Goal: Information Seeking & Learning: Learn about a topic

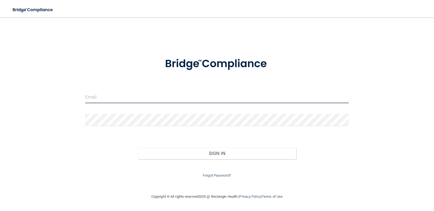
click at [116, 98] on input "email" at bounding box center [217, 97] width 264 height 12
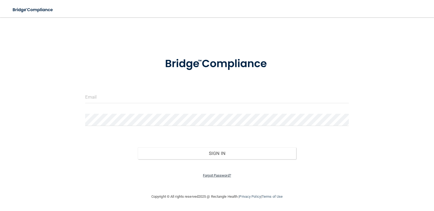
click at [215, 175] on link "Forgot Password?" at bounding box center [217, 175] width 28 height 4
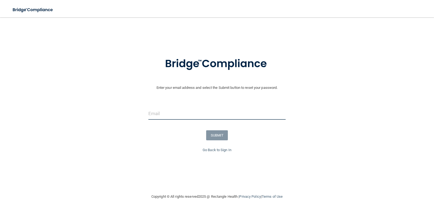
click at [189, 110] on input "email" at bounding box center [216, 114] width 137 height 12
type input "[EMAIL_ADDRESS][DOMAIN_NAME]"
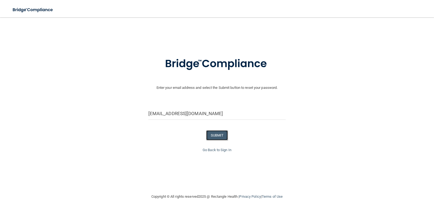
click at [216, 133] on button "SUBMIT" at bounding box center [217, 135] width 22 height 10
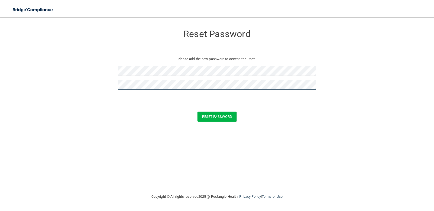
click at [197, 112] on button "Reset Password" at bounding box center [216, 117] width 39 height 10
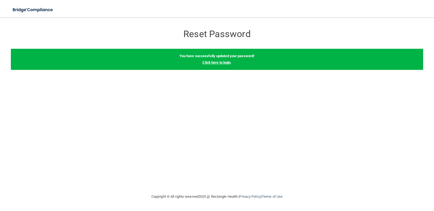
click at [220, 62] on link "Click here to login" at bounding box center [216, 62] width 28 height 4
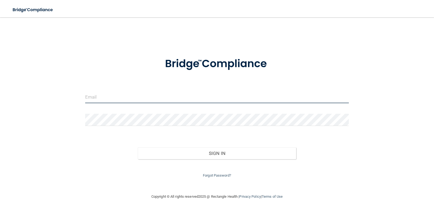
type input "[EMAIL_ADDRESS][DOMAIN_NAME]"
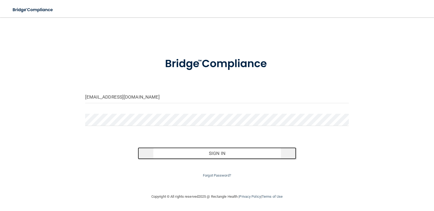
click at [221, 151] on button "Sign In" at bounding box center [217, 153] width 158 height 12
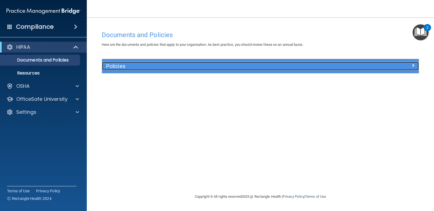
click at [120, 66] on h5 "Policies" at bounding box center [220, 66] width 229 height 6
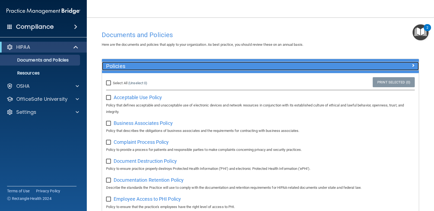
click at [120, 66] on h5 "Policies" at bounding box center [220, 66] width 229 height 6
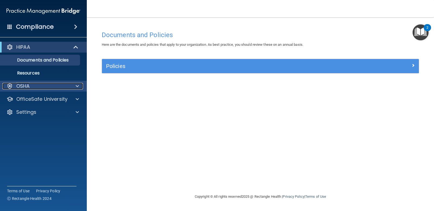
click at [40, 85] on div "OSHA" at bounding box center [35, 86] width 67 height 7
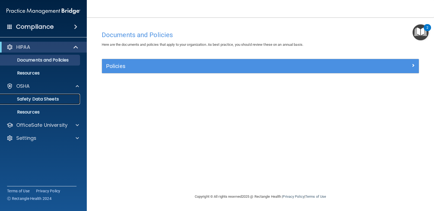
click at [47, 95] on link "Safety Data Sheets" at bounding box center [37, 99] width 85 height 11
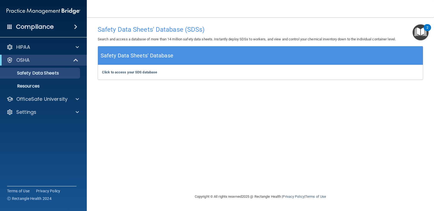
click at [75, 26] on span at bounding box center [75, 27] width 3 height 7
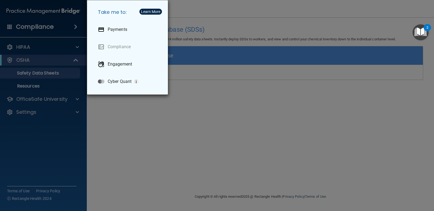
click at [75, 26] on div "Take me to: Payments Compliance Engagement Cyber Quant" at bounding box center [217, 105] width 434 height 211
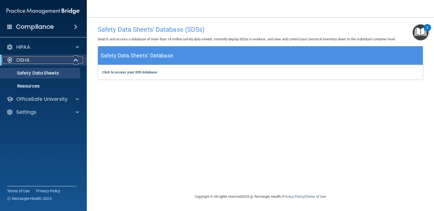
click at [74, 60] on span at bounding box center [76, 60] width 5 height 7
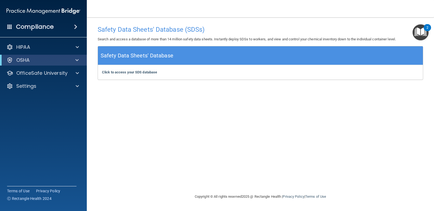
click at [422, 30] on img "Open Resource Center, 2 new notifications" at bounding box center [420, 32] width 16 height 16
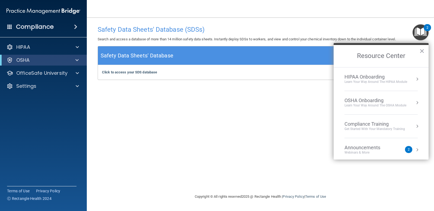
click at [392, 101] on div "OSHA Onboarding" at bounding box center [375, 101] width 62 height 6
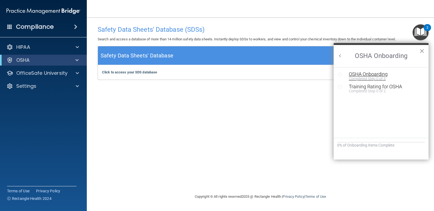
click at [384, 75] on div "OSHA Onboarding" at bounding box center [385, 74] width 73 height 5
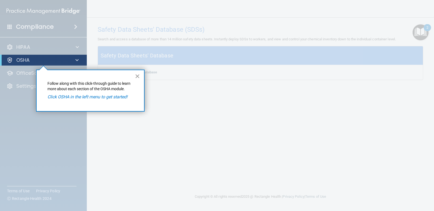
click at [137, 76] on button "×" at bounding box center [137, 76] width 5 height 9
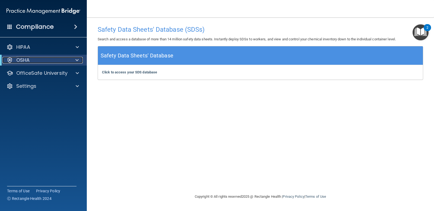
click at [76, 60] on span at bounding box center [76, 60] width 3 height 7
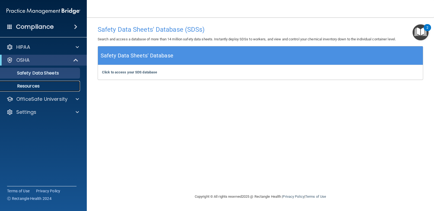
click at [33, 83] on p "Resources" at bounding box center [41, 85] width 74 height 5
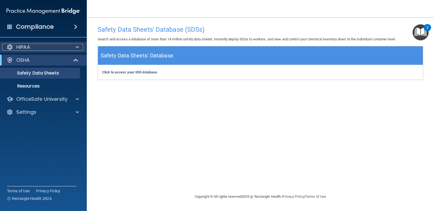
click at [77, 47] on span at bounding box center [77, 47] width 3 height 7
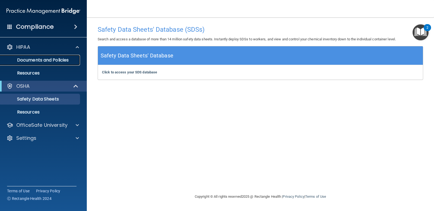
click at [61, 60] on p "Documents and Policies" at bounding box center [41, 59] width 74 height 5
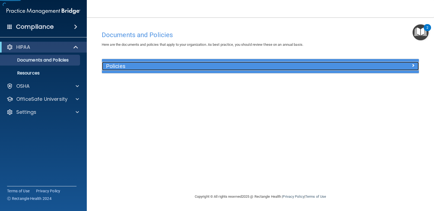
click at [167, 65] on h5 "Policies" at bounding box center [220, 66] width 229 height 6
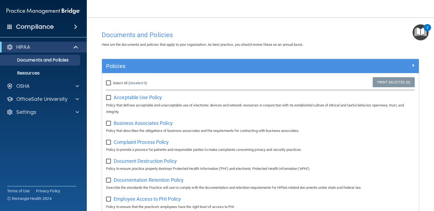
click at [74, 28] on span at bounding box center [75, 27] width 3 height 7
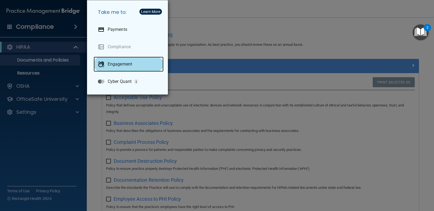
click at [131, 66] on p "Engagement" at bounding box center [120, 64] width 24 height 5
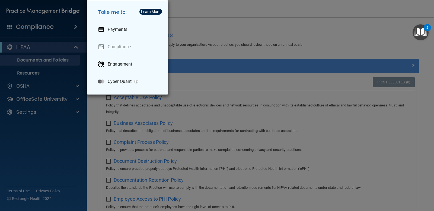
click at [259, 26] on div "Take me to: Payments Compliance Engagement Cyber Quant" at bounding box center [217, 105] width 434 height 211
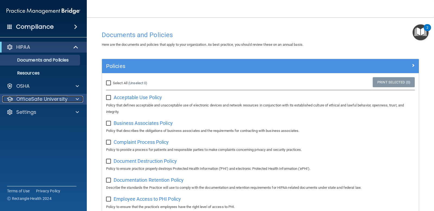
click at [37, 99] on p "OfficeSafe University" at bounding box center [41, 99] width 51 height 7
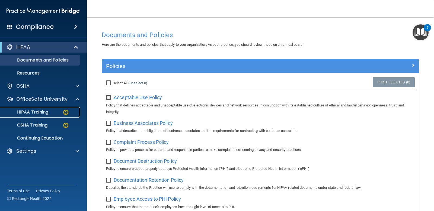
click at [34, 112] on p "HIPAA Training" at bounding box center [26, 112] width 45 height 5
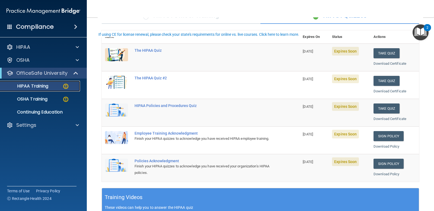
scroll to position [54, 0]
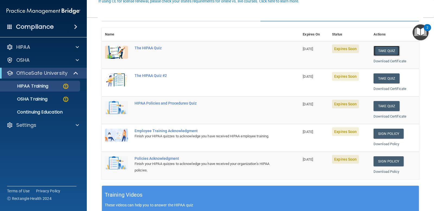
click at [383, 50] on button "Take Quiz" at bounding box center [386, 51] width 26 height 10
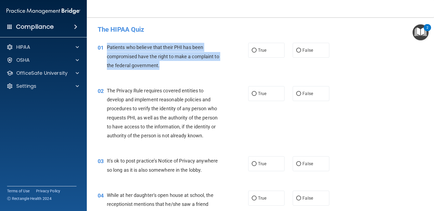
drag, startPoint x: 106, startPoint y: 47, endPoint x: 208, endPoint y: 57, distance: 101.9
click at [208, 63] on div "01 Patients who believe that their PHI has been compromised have the right to m…" at bounding box center [172, 58] width 167 height 30
copy div "Patients who believe that their PHI has been compromised have the right to make…"
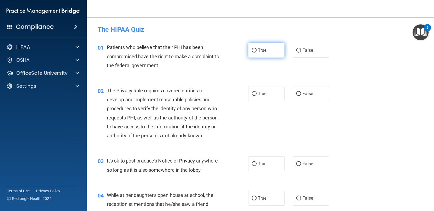
click at [263, 50] on span "True" at bounding box center [262, 50] width 8 height 5
click at [256, 50] on input "True" at bounding box center [254, 51] width 5 height 4
radio input "true"
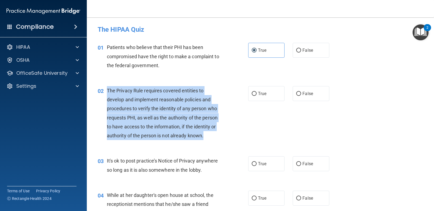
drag, startPoint x: 107, startPoint y: 90, endPoint x: 207, endPoint y: 140, distance: 111.9
click at [207, 140] on div "The Privacy Rule requires covered entities to develop and implement reasonable …" at bounding box center [166, 113] width 119 height 54
copy span "The Privacy Rule requires covered entities to develop and implement reasonable …"
click at [252, 92] on input "True" at bounding box center [254, 94] width 5 height 4
radio input "true"
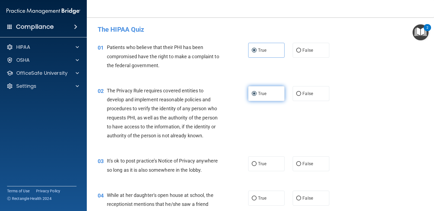
click at [256, 98] on label "True" at bounding box center [266, 93] width 36 height 15
click at [256, 96] on input "True" at bounding box center [254, 94] width 5 height 4
click at [250, 119] on div "02 The Privacy Rule requires covered entities to develop and implement reasonab…" at bounding box center [172, 114] width 167 height 57
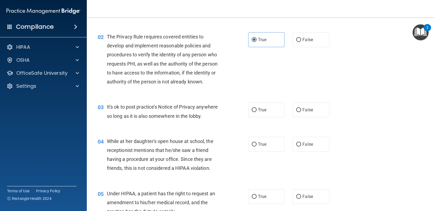
scroll to position [54, 0]
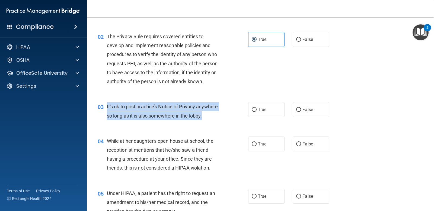
drag, startPoint x: 106, startPoint y: 107, endPoint x: 207, endPoint y: 120, distance: 102.4
click at [207, 120] on div "03 It's ok to post practice’s Notice of Privacy anywhere so long as it is also …" at bounding box center [172, 112] width 167 height 21
copy div "It's ok to post practice’s Notice of Privacy anywhere so long as it is also som…"
click at [298, 109] on input "False" at bounding box center [298, 110] width 5 height 4
radio input "true"
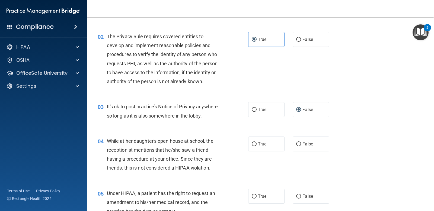
click at [207, 130] on div "04 While at her daughter's open house at school, the receptionist mentions that…" at bounding box center [260, 156] width 333 height 52
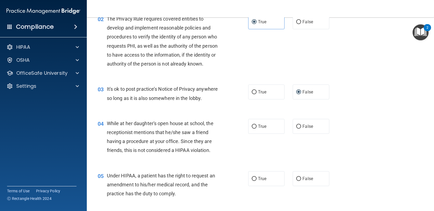
scroll to position [81, 0]
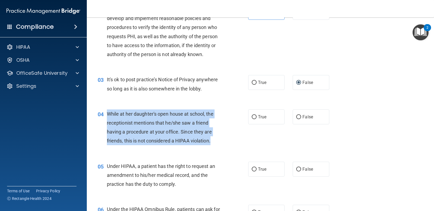
drag, startPoint x: 107, startPoint y: 111, endPoint x: 212, endPoint y: 142, distance: 109.1
click at [212, 142] on div "While at her daughter's open house at school, the receptionist mentions that he…" at bounding box center [166, 128] width 119 height 36
copy span "While at her daughter's open house at school, the receptionist mentions that he…"
click at [296, 119] on input "False" at bounding box center [298, 117] width 5 height 4
radio input "true"
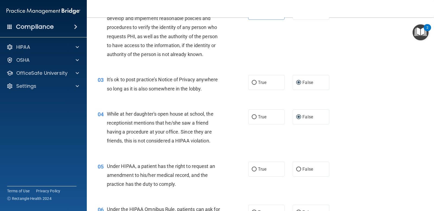
click at [205, 151] on div "04 While at her daughter's open house at school, the receptionist mentions that…" at bounding box center [260, 129] width 333 height 52
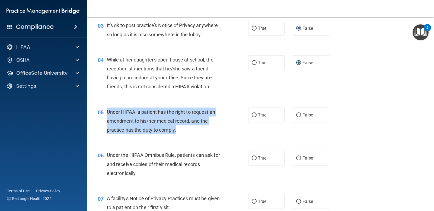
drag, startPoint x: 108, startPoint y: 111, endPoint x: 192, endPoint y: 128, distance: 86.1
click at [192, 128] on div "Under HIPAA, a patient has the right to request an amendment to his/her medical…" at bounding box center [166, 121] width 119 height 27
copy span "Under HIPAA, a patient has the right to request an amendment to his/her medical…"
click at [253, 115] on input "True" at bounding box center [254, 115] width 5 height 4
radio input "true"
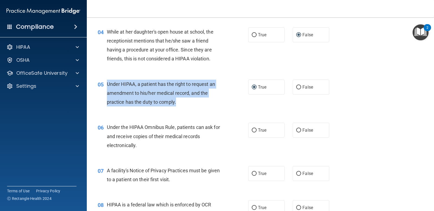
scroll to position [190, 0]
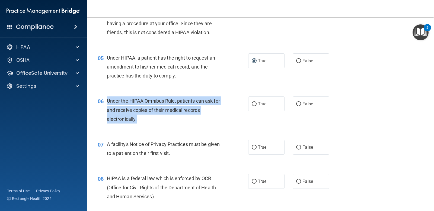
drag, startPoint x: 108, startPoint y: 101, endPoint x: 191, endPoint y: 122, distance: 85.3
click at [191, 122] on div "Under the HIPAA Omnibus Rule, patients can ask for and receive copies of their …" at bounding box center [166, 109] width 119 height 27
copy span "Under the HIPAA Omnibus Rule, patients can ask for and receive copies of their …"
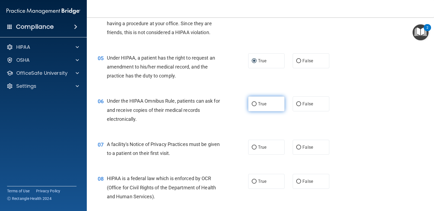
click at [258, 105] on span "True" at bounding box center [262, 103] width 8 height 5
click at [256, 105] on input "True" at bounding box center [254, 104] width 5 height 4
radio input "true"
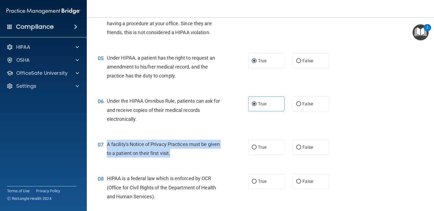
drag, startPoint x: 108, startPoint y: 144, endPoint x: 187, endPoint y: 157, distance: 79.8
click at [187, 157] on div "A facility's Notice of Privacy Practices must be given to a patient on their fi…" at bounding box center [166, 149] width 119 height 18
copy span "A facility's Notice of Privacy Practices must be given to a patient on their fi…"
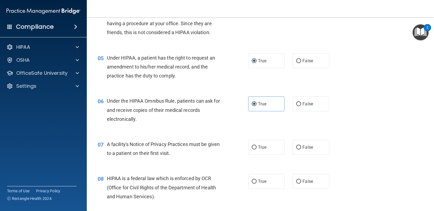
click at [364, 85] on div "05 Under HIPAA, a patient has the right to request an amendment to his/her medi…" at bounding box center [260, 68] width 333 height 43
click at [257, 144] on label "True" at bounding box center [266, 147] width 36 height 15
click at [256, 146] on input "True" at bounding box center [254, 148] width 5 height 4
radio input "true"
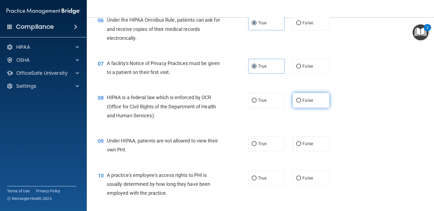
scroll to position [271, 0]
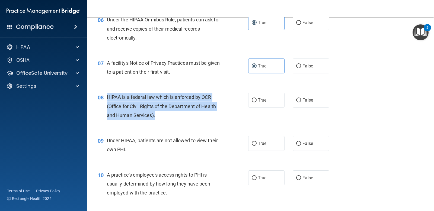
drag, startPoint x: 107, startPoint y: 95, endPoint x: 223, endPoint y: 115, distance: 118.3
click at [223, 115] on div "HIPAA is a federal law which is enforced by OCR (Office for Civil Rights of the…" at bounding box center [166, 106] width 119 height 27
copy span "HIPAA is a federal law which is enforced by OCR (Office for Civil Rights of the…"
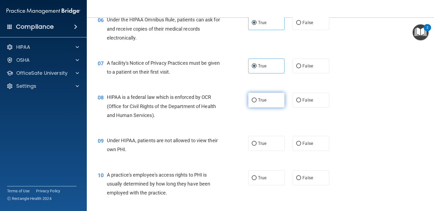
click at [252, 104] on label "True" at bounding box center [266, 100] width 36 height 15
click at [252, 102] on input "True" at bounding box center [254, 100] width 5 height 4
radio input "true"
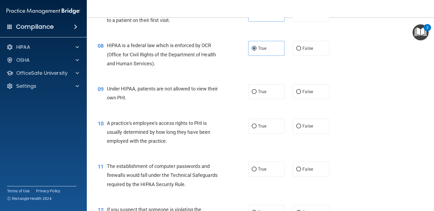
scroll to position [325, 0]
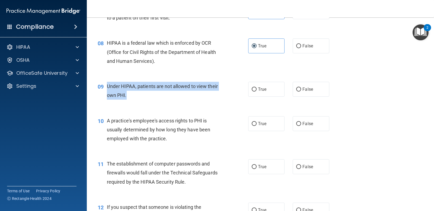
drag, startPoint x: 106, startPoint y: 86, endPoint x: 132, endPoint y: 97, distance: 28.3
click at [132, 97] on div "09 Under HIPAA, patients are not allowed to view their own PHI." at bounding box center [172, 92] width 167 height 21
copy div "Under HIPAA, patients are not allowed to view their own PHI."
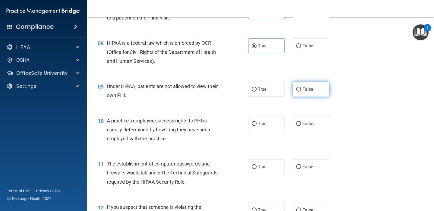
click at [302, 96] on label "False" at bounding box center [310, 89] width 36 height 15
click at [301, 92] on input "False" at bounding box center [298, 90] width 5 height 4
radio input "true"
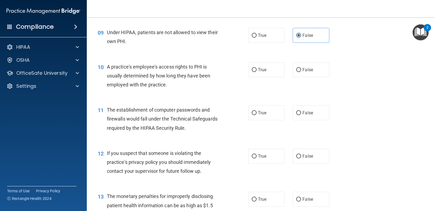
scroll to position [379, 0]
click at [110, 67] on span "A practice's employee's access rights to PHI is usually determined by how long …" at bounding box center [159, 76] width 104 height 24
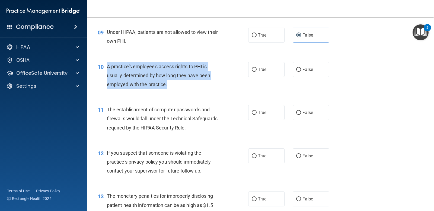
drag, startPoint x: 108, startPoint y: 66, endPoint x: 181, endPoint y: 90, distance: 77.2
click at [181, 90] on div "10 A practice's employee's access rights to PHI is usually determined by how lo…" at bounding box center [172, 77] width 167 height 30
copy span "A practice's employee's access rights to PHI is usually determined by how long …"
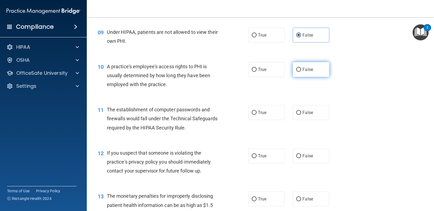
click at [301, 74] on label "False" at bounding box center [310, 69] width 36 height 15
click at [301, 72] on input "False" at bounding box center [298, 70] width 5 height 4
radio input "true"
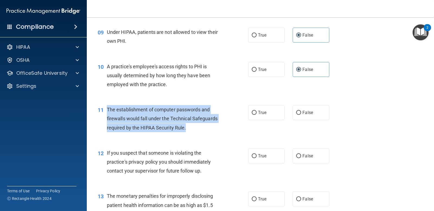
drag, startPoint x: 107, startPoint y: 108, endPoint x: 193, endPoint y: 132, distance: 89.2
click at [193, 132] on div "The establishment of computer passwords and firewalls would fall under the Tech…" at bounding box center [166, 118] width 119 height 27
click at [252, 114] on input "True" at bounding box center [254, 113] width 5 height 4
radio input "true"
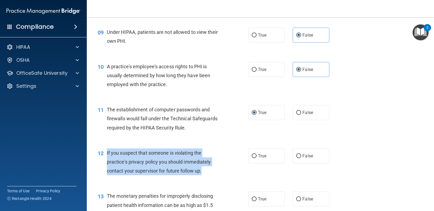
drag, startPoint x: 107, startPoint y: 152, endPoint x: 206, endPoint y: 175, distance: 102.3
click at [206, 175] on div "If you suspect that someone is violating the practice's privacy policy you shou…" at bounding box center [166, 162] width 119 height 27
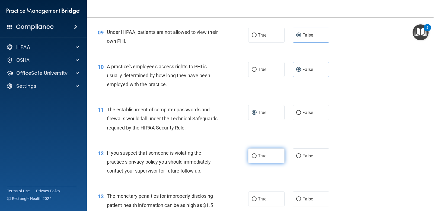
click at [271, 158] on label "True" at bounding box center [266, 156] width 36 height 15
click at [256, 158] on input "True" at bounding box center [254, 156] width 5 height 4
radio input "true"
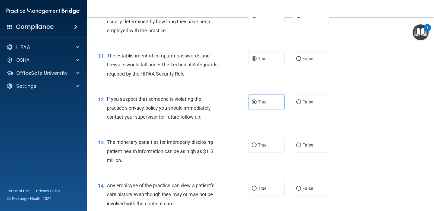
scroll to position [461, 0]
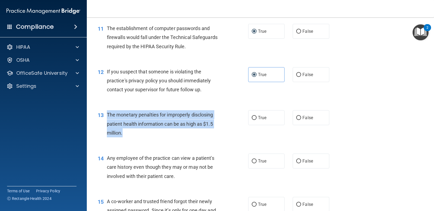
drag, startPoint x: 107, startPoint y: 115, endPoint x: 183, endPoint y: 133, distance: 77.7
click at [183, 133] on div "The monetary penalties for improperly disclosing patient health information can…" at bounding box center [166, 123] width 119 height 27
click at [231, 132] on div "13 The monetary penalties for improperly disclosing patient health information …" at bounding box center [172, 125] width 167 height 30
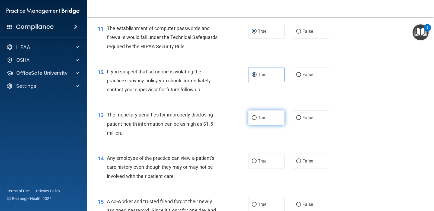
click at [252, 121] on label "True" at bounding box center [266, 117] width 36 height 15
click at [252, 120] on input "True" at bounding box center [254, 118] width 5 height 4
radio input "true"
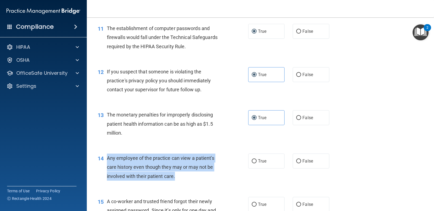
drag, startPoint x: 107, startPoint y: 157, endPoint x: 222, endPoint y: 176, distance: 117.3
click at [222, 176] on div "Any employee of the practice can view a patient's care history even though they…" at bounding box center [166, 167] width 119 height 27
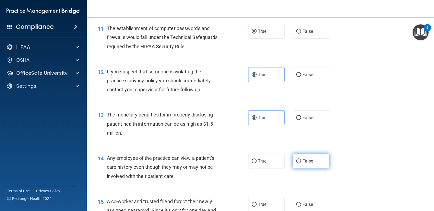
click at [308, 161] on span "False" at bounding box center [307, 161] width 11 height 5
click at [301, 161] on input "False" at bounding box center [298, 161] width 5 height 4
radio input "true"
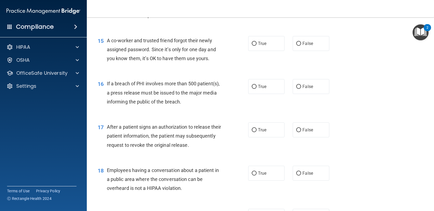
scroll to position [623, 0]
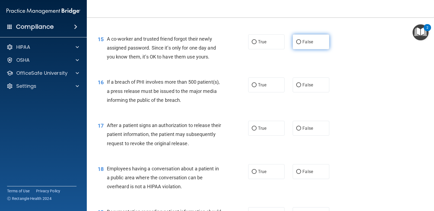
click at [311, 44] on label "False" at bounding box center [310, 41] width 36 height 15
click at [301, 44] on input "False" at bounding box center [298, 42] width 5 height 4
radio input "true"
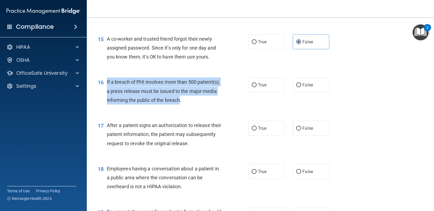
drag, startPoint x: 107, startPoint y: 80, endPoint x: 210, endPoint y: 104, distance: 105.3
click at [210, 104] on div "If a breach of PHI involves more than 500 patient(s), a press release must be i…" at bounding box center [166, 91] width 119 height 27
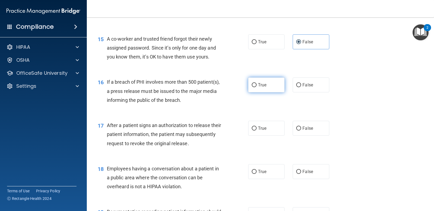
click at [264, 88] on label "True" at bounding box center [266, 85] width 36 height 15
click at [256, 87] on input "True" at bounding box center [254, 85] width 5 height 4
radio input "true"
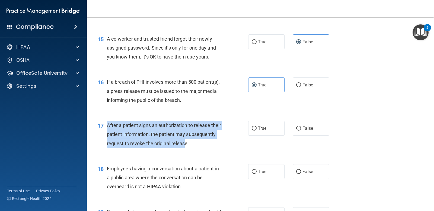
drag, startPoint x: 106, startPoint y: 123, endPoint x: 215, endPoint y: 142, distance: 111.2
click at [215, 142] on div "17 After a patient signs an authorization to release their patient information,…" at bounding box center [172, 136] width 167 height 30
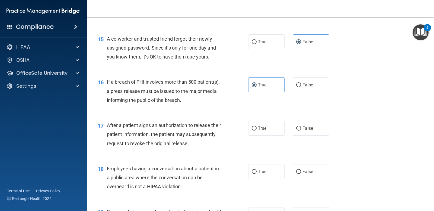
drag, startPoint x: 254, startPoint y: 126, endPoint x: 265, endPoint y: 111, distance: 18.5
click at [254, 126] on label "True" at bounding box center [266, 128] width 36 height 15
click at [254, 127] on input "True" at bounding box center [254, 129] width 5 height 4
radio input "true"
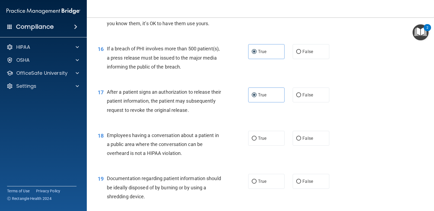
scroll to position [705, 0]
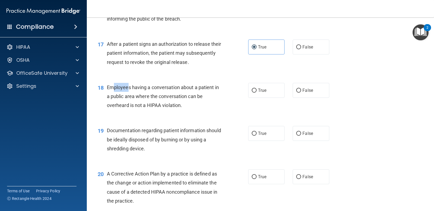
click at [128, 89] on span "Employees having a conversation about a patient in a public area where the conv…" at bounding box center [163, 97] width 112 height 24
click at [109, 87] on span "Employees having a conversation about a patient in a public area where the conv…" at bounding box center [163, 97] width 112 height 24
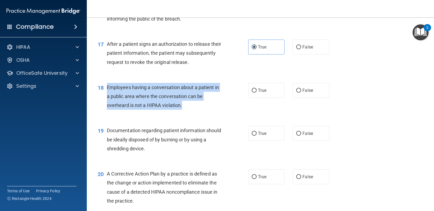
drag, startPoint x: 108, startPoint y: 87, endPoint x: 192, endPoint y: 107, distance: 86.4
click at [192, 107] on div "Employees having a conversation about a patient in a public area where the conv…" at bounding box center [166, 96] width 119 height 27
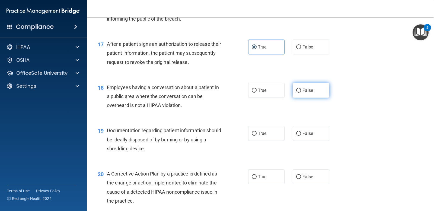
click at [294, 96] on label "False" at bounding box center [310, 90] width 36 height 15
click at [296, 93] on input "False" at bounding box center [298, 91] width 5 height 4
radio input "true"
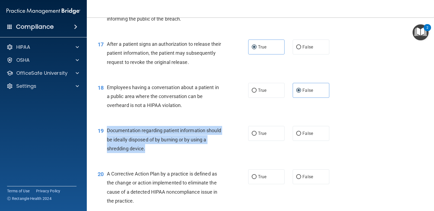
drag, startPoint x: 107, startPoint y: 130, endPoint x: 211, endPoint y: 150, distance: 106.4
click at [211, 150] on div "Documentation regarding patient information should be ideally disposed of by bu…" at bounding box center [166, 139] width 119 height 27
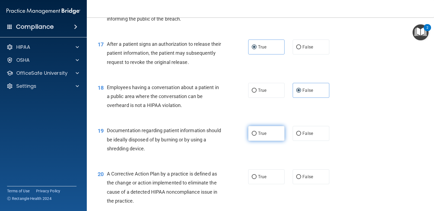
click at [261, 129] on label "True" at bounding box center [266, 133] width 36 height 15
click at [256, 132] on input "True" at bounding box center [254, 134] width 5 height 4
radio input "true"
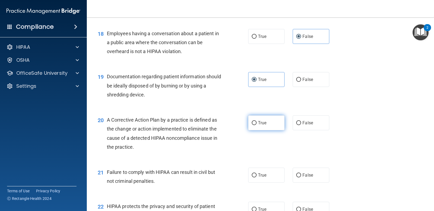
scroll to position [759, 0]
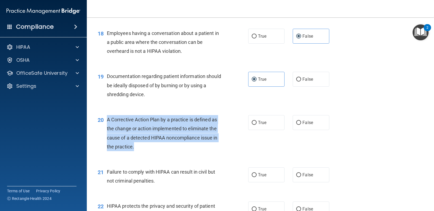
drag, startPoint x: 106, startPoint y: 119, endPoint x: 185, endPoint y: 147, distance: 83.8
click at [185, 147] on div "20 A Corrective Action Plan by a practice is defined as the change or action im…" at bounding box center [172, 134] width 167 height 39
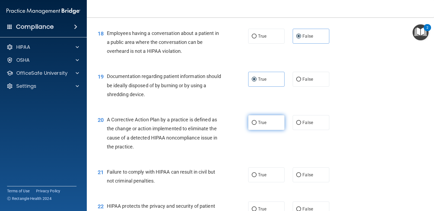
click at [266, 121] on label "True" at bounding box center [266, 122] width 36 height 15
click at [256, 121] on input "True" at bounding box center [254, 123] width 5 height 4
radio input "true"
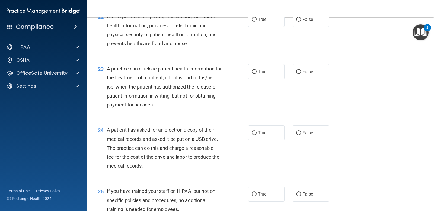
scroll to position [813, 0]
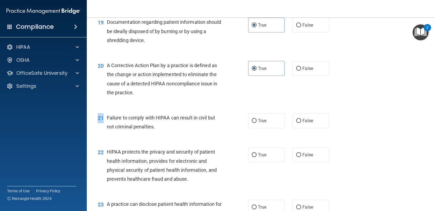
drag, startPoint x: 106, startPoint y: 117, endPoint x: 197, endPoint y: 134, distance: 92.9
click at [197, 134] on div "21 Failure to comply with HIPAA can result in civil but not criminal penalties.…" at bounding box center [260, 124] width 333 height 34
click at [187, 126] on div "Failure to comply with HIPAA can result in civil but not criminal penalties." at bounding box center [166, 122] width 119 height 18
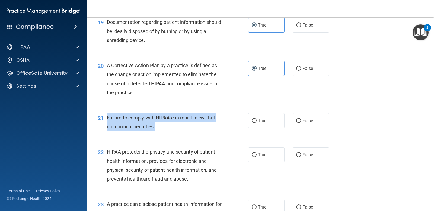
drag, startPoint x: 108, startPoint y: 117, endPoint x: 162, endPoint y: 128, distance: 55.5
click at [162, 128] on div "Failure to comply with HIPAA can result in civil but not criminal penalties." at bounding box center [166, 122] width 119 height 18
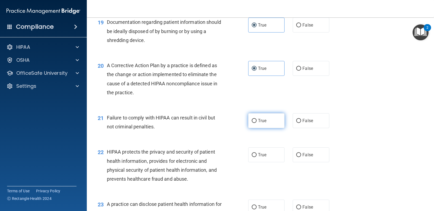
click at [258, 123] on span "True" at bounding box center [262, 120] width 8 height 5
click at [256, 123] on input "True" at bounding box center [254, 121] width 5 height 4
radio input "true"
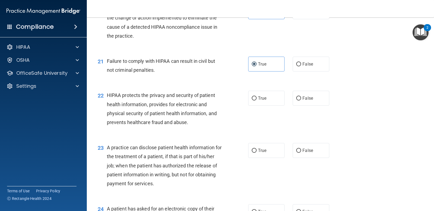
scroll to position [869, 0]
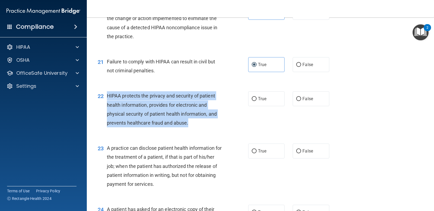
drag, startPoint x: 105, startPoint y: 93, endPoint x: 201, endPoint y: 124, distance: 100.1
click at [201, 124] on div "22 HIPAA protects the privacy and security of patient health information, provi…" at bounding box center [172, 110] width 167 height 39
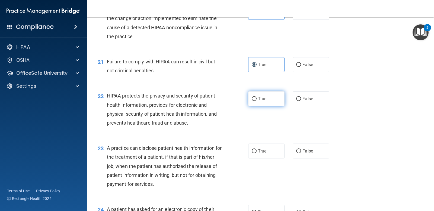
click at [258, 100] on span "True" at bounding box center [262, 98] width 8 height 5
click at [256, 100] on input "True" at bounding box center [254, 99] width 5 height 4
radio input "true"
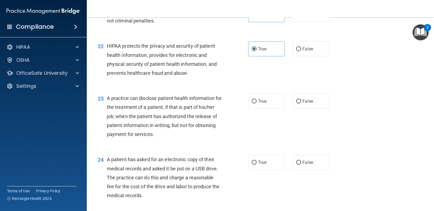
scroll to position [923, 0]
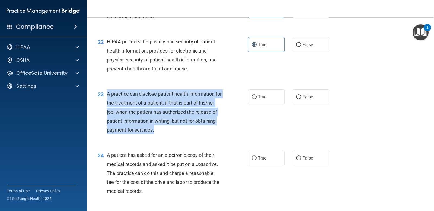
drag, startPoint x: 108, startPoint y: 92, endPoint x: 186, endPoint y: 129, distance: 86.7
click at [186, 129] on div "A practice can disclose patient health information for the treatment of a patie…" at bounding box center [166, 111] width 119 height 45
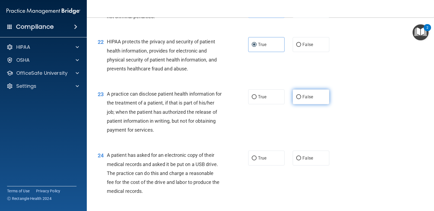
click at [306, 98] on span "False" at bounding box center [307, 96] width 11 height 5
click at [301, 98] on input "False" at bounding box center [298, 97] width 5 height 4
radio input "true"
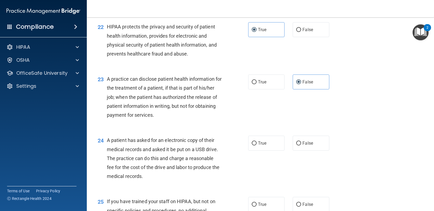
scroll to position [951, 0]
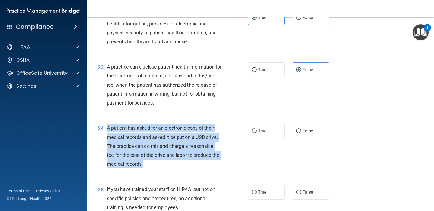
drag, startPoint x: 106, startPoint y: 128, endPoint x: 152, endPoint y: 165, distance: 59.0
click at [152, 165] on div "24 A patient has asked for an electronic copy of their medical records and aske…" at bounding box center [172, 148] width 167 height 48
click at [252, 133] on input "True" at bounding box center [254, 131] width 5 height 4
radio input "true"
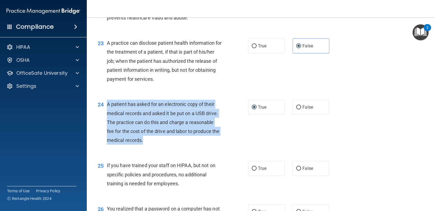
scroll to position [1059, 0]
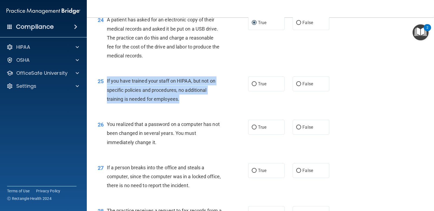
drag, startPoint x: 107, startPoint y: 81, endPoint x: 205, endPoint y: 106, distance: 101.9
click at [205, 106] on div "25 If you have trained your staff on HIPAA, but not on specific policies and pr…" at bounding box center [172, 91] width 167 height 30
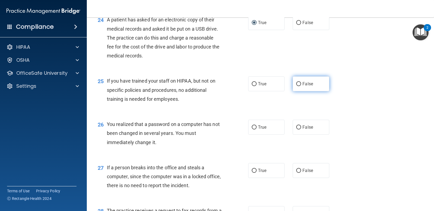
click at [313, 85] on label "False" at bounding box center [310, 83] width 36 height 15
click at [301, 85] on input "False" at bounding box center [298, 84] width 5 height 4
radio input "true"
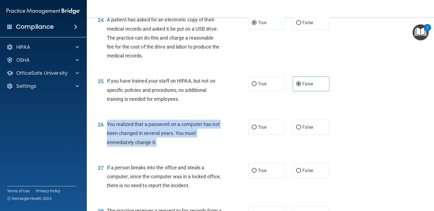
drag, startPoint x: 107, startPoint y: 123, endPoint x: 165, endPoint y: 142, distance: 60.9
click at [165, 142] on div "You realized that a password on a computer has not been changed in several year…" at bounding box center [166, 133] width 119 height 27
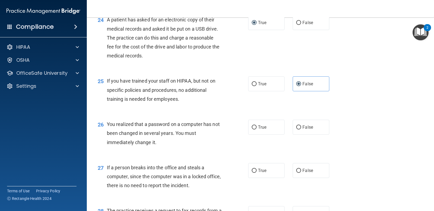
drag, startPoint x: 265, startPoint y: 122, endPoint x: 269, endPoint y: 118, distance: 5.2
click at [265, 122] on label "True" at bounding box center [266, 127] width 36 height 15
click at [256, 125] on input "True" at bounding box center [254, 127] width 5 height 4
radio input "true"
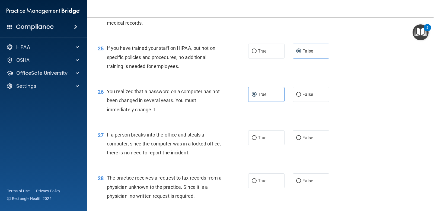
scroll to position [1140, 0]
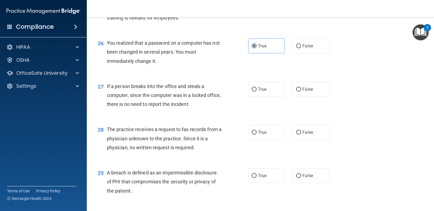
click at [108, 86] on span "If a person breaks into the office and steals a computer, since the computer wa…" at bounding box center [164, 95] width 114 height 24
click at [297, 90] on input "False" at bounding box center [298, 90] width 5 height 4
radio input "true"
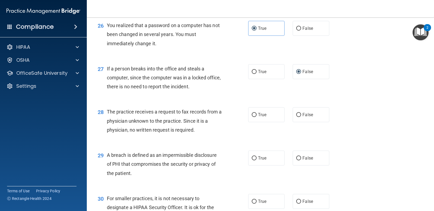
scroll to position [1167, 0]
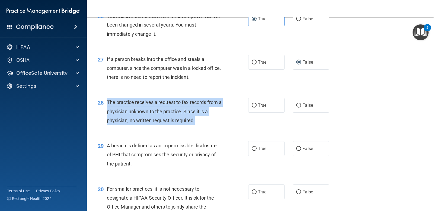
drag, startPoint x: 106, startPoint y: 101, endPoint x: 201, endPoint y: 123, distance: 97.0
click at [201, 123] on div "28 The practice receives a request to fax records from a physician unknown to t…" at bounding box center [172, 113] width 167 height 30
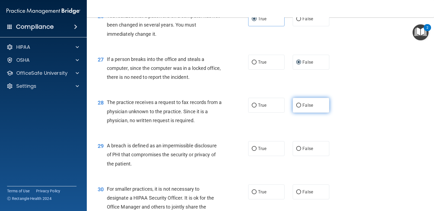
click at [306, 105] on span "False" at bounding box center [307, 105] width 11 height 5
click at [301, 105] on input "False" at bounding box center [298, 106] width 5 height 4
radio input "true"
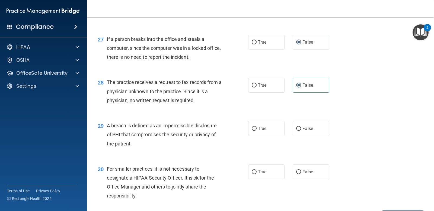
scroll to position [1222, 0]
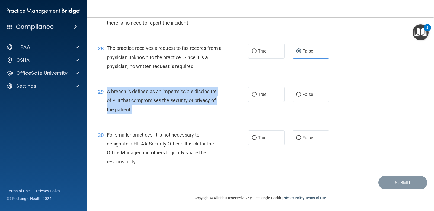
drag, startPoint x: 108, startPoint y: 92, endPoint x: 152, endPoint y: 108, distance: 47.0
click at [152, 108] on div "A breach is defined as an impermissible disclosure of PHI that compromises the …" at bounding box center [166, 100] width 119 height 27
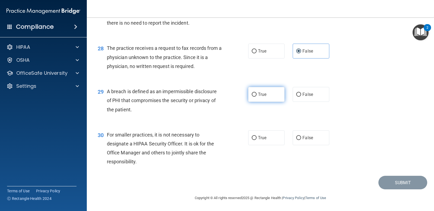
click at [248, 99] on label "True" at bounding box center [266, 94] width 36 height 15
click at [252, 97] on input "True" at bounding box center [254, 95] width 5 height 4
radio input "true"
drag, startPoint x: 107, startPoint y: 134, endPoint x: 159, endPoint y: 169, distance: 62.7
click at [159, 169] on div "30 For smaller practices, it is not necessary to designate a HIPAA Security Off…" at bounding box center [260, 150] width 333 height 52
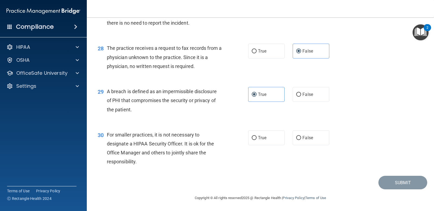
click at [111, 137] on span "For smaller practices, it is not necessary to designate a HIPAA Security Office…" at bounding box center [160, 148] width 107 height 33
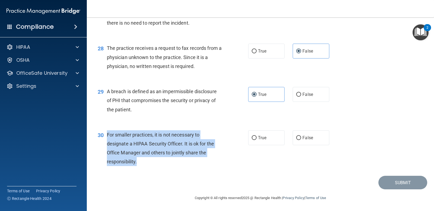
drag, startPoint x: 108, startPoint y: 135, endPoint x: 161, endPoint y: 162, distance: 59.9
click at [161, 162] on div "For smaller practices, it is not necessary to designate a HIPAA Security Office…" at bounding box center [166, 148] width 119 height 36
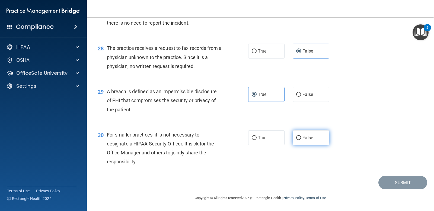
click at [307, 136] on span "False" at bounding box center [307, 137] width 11 height 5
click at [301, 136] on input "False" at bounding box center [298, 138] width 5 height 4
radio input "true"
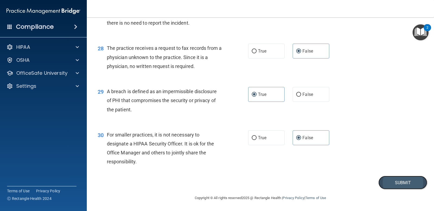
click at [378, 182] on button "Submit" at bounding box center [402, 183] width 49 height 14
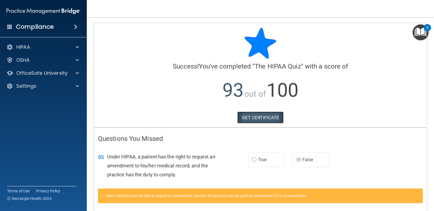
click at [264, 116] on link "GET CERTIFICATE" at bounding box center [260, 118] width 46 height 12
click at [68, 62] on div "OSHA" at bounding box center [35, 60] width 67 height 7
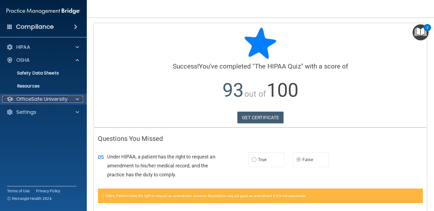
click at [67, 98] on div "OfficeSafe University" at bounding box center [35, 99] width 67 height 7
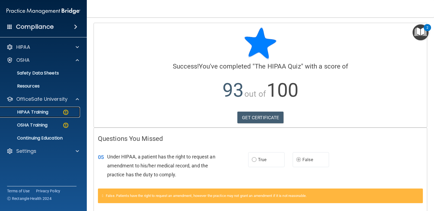
click at [61, 109] on link "HIPAA Training" at bounding box center [37, 112] width 85 height 11
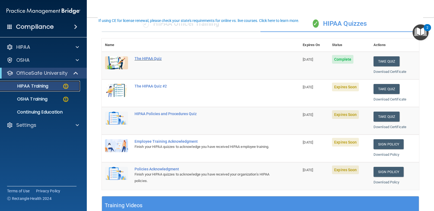
scroll to position [34, 0]
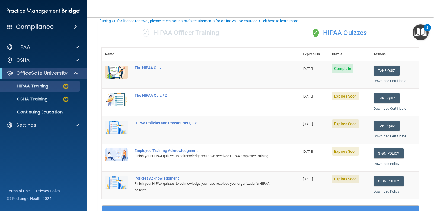
click at [150, 94] on div "The HIPAA Quiz #2" at bounding box center [203, 95] width 138 height 4
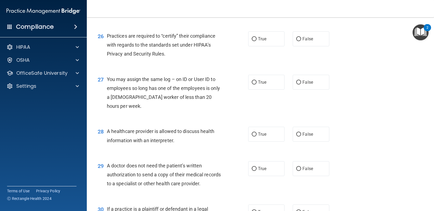
scroll to position [1231, 0]
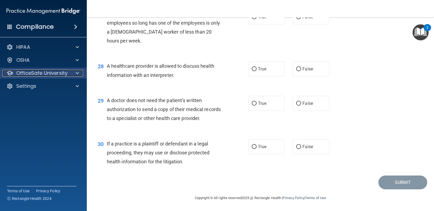
click at [57, 73] on p "OfficeSafe University" at bounding box center [41, 73] width 51 height 7
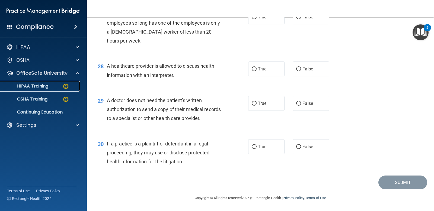
click at [51, 85] on div "HIPAA Training" at bounding box center [41, 85] width 74 height 5
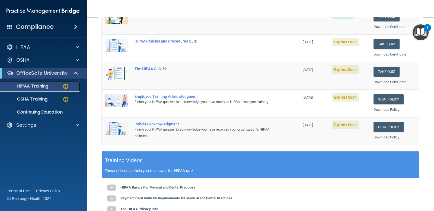
scroll to position [62, 0]
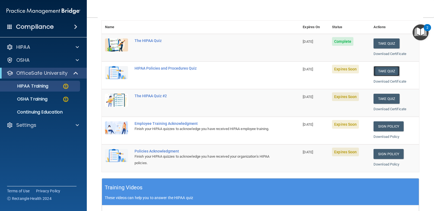
click at [387, 73] on button "Take Quiz" at bounding box center [386, 71] width 26 height 10
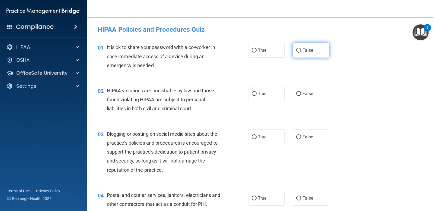
click at [303, 49] on span "False" at bounding box center [307, 50] width 11 height 5
click at [301, 49] on input "False" at bounding box center [298, 51] width 5 height 4
radio input "true"
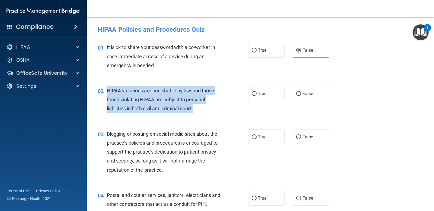
drag, startPoint x: 106, startPoint y: 89, endPoint x: 204, endPoint y: 106, distance: 99.5
click at [204, 106] on div "02 HIPAA violations are punishable by law and those found violating HIPAA are s…" at bounding box center [172, 101] width 167 height 30
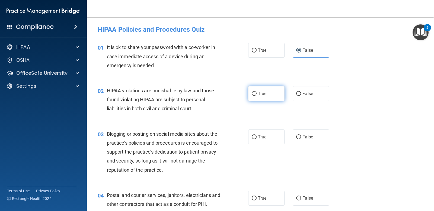
click at [271, 91] on label "True" at bounding box center [266, 93] width 36 height 15
click at [256, 92] on input "True" at bounding box center [254, 94] width 5 height 4
radio input "true"
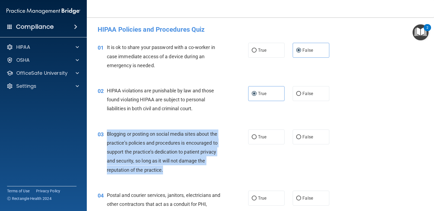
drag, startPoint x: 107, startPoint y: 133, endPoint x: 186, endPoint y: 171, distance: 88.5
click at [186, 171] on div "Blogging or posting on social media sites about the practice’s policies and pro…" at bounding box center [166, 152] width 119 height 45
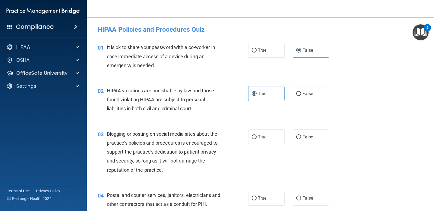
click at [377, 76] on div "01 It is ok to share your password with a co-worker in case immediate access of…" at bounding box center [260, 57] width 333 height 43
click at [299, 145] on div "03 Blogging or posting on social media sites about the practice’s policies and …" at bounding box center [260, 153] width 333 height 61
click at [301, 141] on label "False" at bounding box center [310, 137] width 36 height 15
click at [301, 139] on input "False" at bounding box center [298, 137] width 5 height 4
radio input "true"
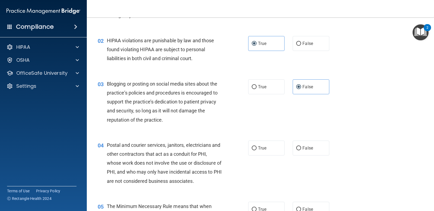
scroll to position [54, 0]
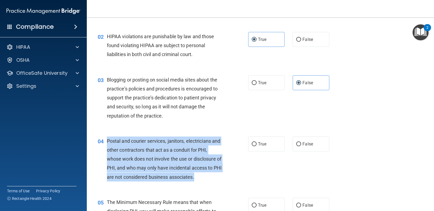
drag, startPoint x: 106, startPoint y: 139, endPoint x: 220, endPoint y: 179, distance: 121.0
click at [220, 179] on div "04 Postal and courier services, janitors, electricians and other contractors th…" at bounding box center [172, 161] width 167 height 48
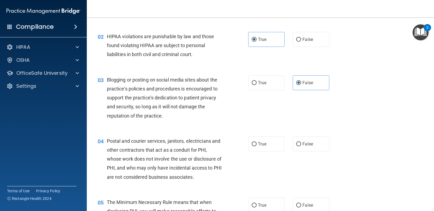
click at [378, 158] on div "04 Postal and courier services, janitors, electricians and other contractors th…" at bounding box center [260, 160] width 333 height 61
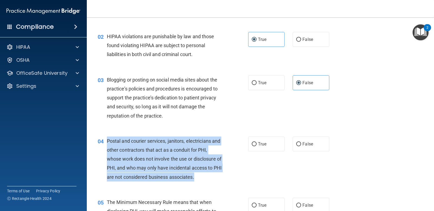
drag, startPoint x: 107, startPoint y: 142, endPoint x: 207, endPoint y: 181, distance: 107.6
click at [207, 181] on div "Postal and courier services, janitors, electricians and other contractors that …" at bounding box center [166, 159] width 119 height 45
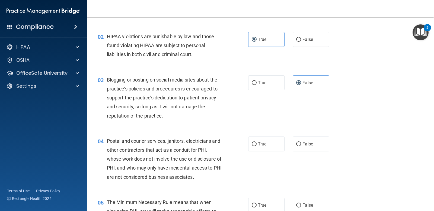
click at [386, 120] on div "03 Blogging or posting on social media sites about the practice’s policies and …" at bounding box center [260, 99] width 333 height 61
click at [251, 138] on label "True" at bounding box center [266, 144] width 36 height 15
click at [252, 142] on input "True" at bounding box center [254, 144] width 5 height 4
radio input "true"
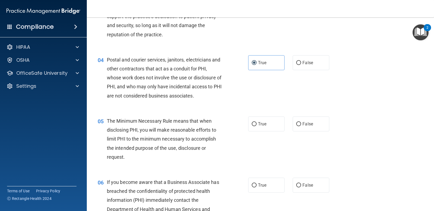
scroll to position [163, 0]
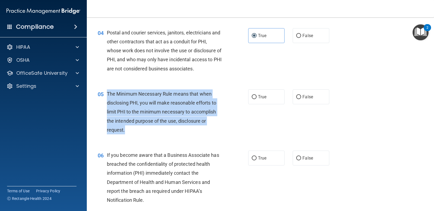
drag, startPoint x: 108, startPoint y: 93, endPoint x: 181, endPoint y: 128, distance: 81.1
click at [181, 128] on div "The Minimum Necessary Rule means that when disclosing PHI, you will make reason…" at bounding box center [166, 111] width 119 height 45
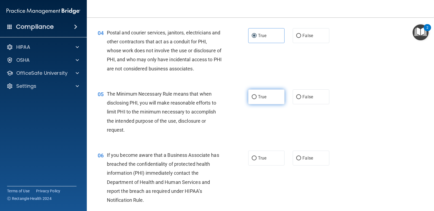
click at [250, 102] on label "True" at bounding box center [266, 96] width 36 height 15
click at [252, 99] on input "True" at bounding box center [254, 97] width 5 height 4
radio input "true"
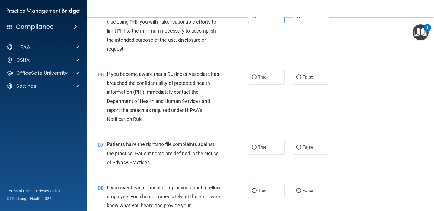
scroll to position [244, 0]
click at [106, 73] on div "06" at bounding box center [100, 74] width 13 height 10
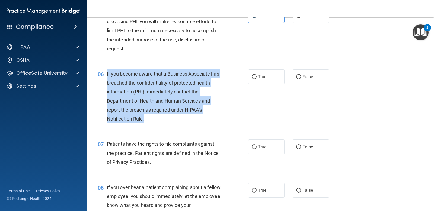
drag, startPoint x: 106, startPoint y: 73, endPoint x: 185, endPoint y: 119, distance: 91.3
click at [185, 119] on div "06 If you become aware that a Business Associate has breached the confidentiali…" at bounding box center [172, 97] width 167 height 57
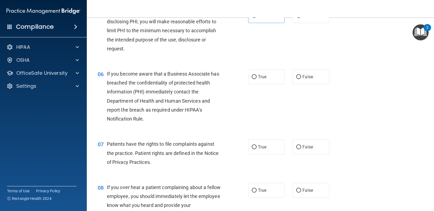
click at [161, 62] on div "05 The Minimum Necessary Rule means that when disclosing PHI, you will make rea…" at bounding box center [260, 31] width 333 height 61
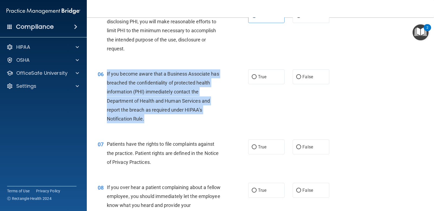
drag, startPoint x: 107, startPoint y: 72, endPoint x: 199, endPoint y: 115, distance: 101.8
click at [199, 115] on div "If you become aware that a Business Associate has breached the confidentiality …" at bounding box center [166, 96] width 119 height 54
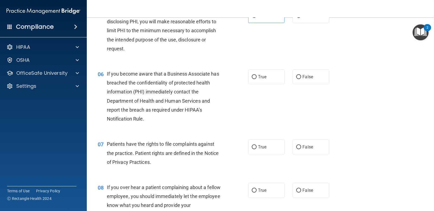
click at [381, 70] on div "06 If you become aware that a Business Associate has breached the confidentiali…" at bounding box center [260, 98] width 333 height 70
click at [264, 81] on label "True" at bounding box center [266, 76] width 36 height 15
click at [256, 79] on input "True" at bounding box center [254, 77] width 5 height 4
radio input "true"
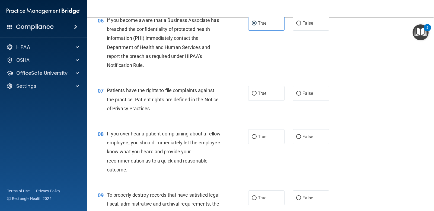
scroll to position [298, 0]
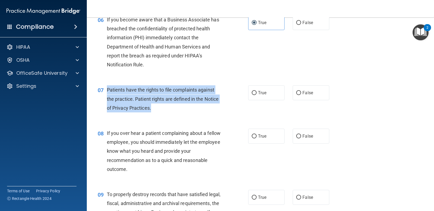
drag, startPoint x: 107, startPoint y: 90, endPoint x: 155, endPoint y: 110, distance: 51.6
click at [155, 110] on div "Patients have the rights to file complaints against the practice. Patient right…" at bounding box center [166, 98] width 119 height 27
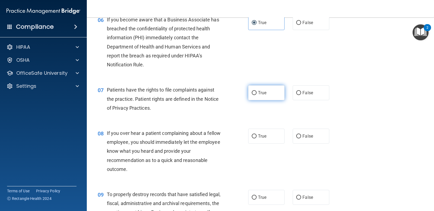
click at [254, 99] on label "True" at bounding box center [266, 92] width 36 height 15
click at [254, 95] on input "True" at bounding box center [254, 93] width 5 height 4
radio input "true"
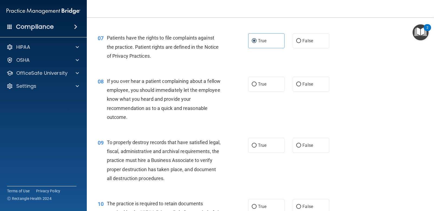
scroll to position [352, 0]
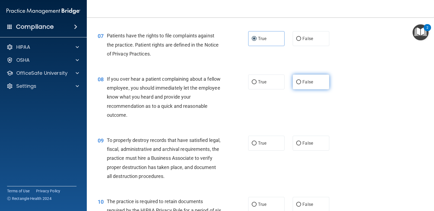
click at [299, 80] on label "False" at bounding box center [310, 82] width 36 height 15
click at [299, 80] on input "False" at bounding box center [298, 82] width 5 height 4
radio input "true"
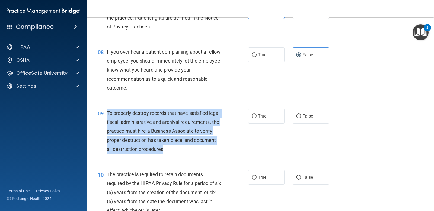
drag, startPoint x: 108, startPoint y: 111, endPoint x: 211, endPoint y: 146, distance: 109.2
click at [211, 146] on span "To properly destroy records that have satisfied legal, fiscal, administrative a…" at bounding box center [164, 131] width 114 height 42
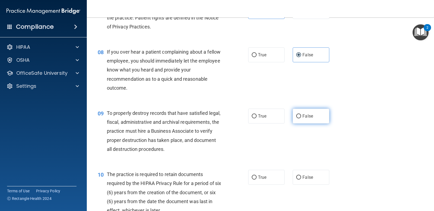
click at [305, 113] on label "False" at bounding box center [310, 116] width 36 height 15
click at [301, 114] on input "False" at bounding box center [298, 116] width 5 height 4
radio input "true"
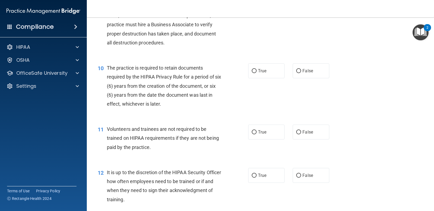
scroll to position [488, 0]
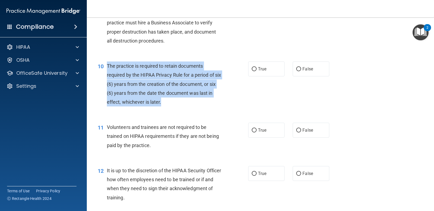
drag, startPoint x: 107, startPoint y: 65, endPoint x: 176, endPoint y: 100, distance: 77.2
click at [176, 100] on div "The practice is required to retain documents required by the HIPAA Privacy Rule…" at bounding box center [166, 84] width 119 height 45
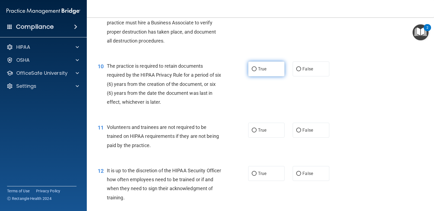
click at [273, 68] on label "True" at bounding box center [266, 69] width 36 height 15
click at [256, 68] on input "True" at bounding box center [254, 69] width 5 height 4
radio input "true"
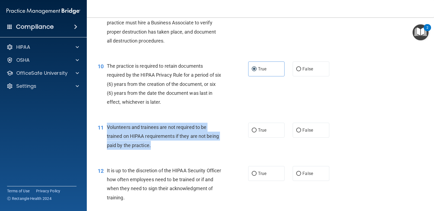
drag, startPoint x: 106, startPoint y: 125, endPoint x: 176, endPoint y: 145, distance: 72.5
click at [176, 145] on div "11 Volunteers and trainees are not required to be trained on HIPAA requirements…" at bounding box center [172, 138] width 167 height 30
click at [296, 128] on input "False" at bounding box center [298, 130] width 5 height 4
radio input "true"
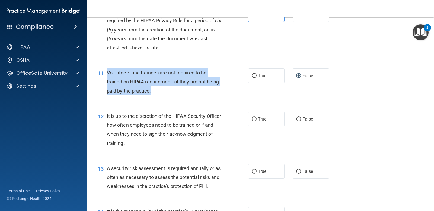
scroll to position [596, 0]
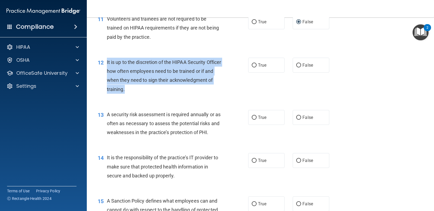
drag, startPoint x: 106, startPoint y: 62, endPoint x: 176, endPoint y: 92, distance: 76.9
click at [176, 92] on div "12 It is up to the discretion of the HIPAA Security Officer how often employees…" at bounding box center [172, 77] width 167 height 39
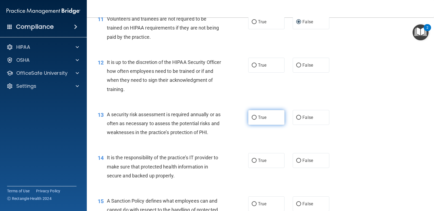
click at [257, 121] on label "True" at bounding box center [266, 117] width 36 height 15
click at [256, 120] on input "True" at bounding box center [254, 118] width 5 height 4
radio input "true"
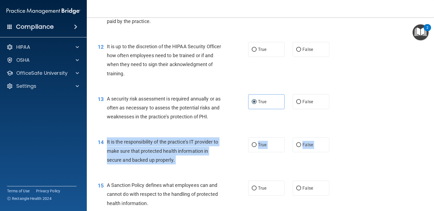
scroll to position [623, 0]
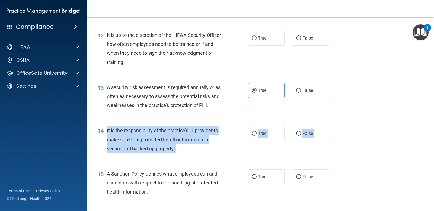
drag, startPoint x: 107, startPoint y: 156, endPoint x: 195, endPoint y: 167, distance: 89.3
click at [195, 167] on div "01 It is ok to share your password with a co-worker in case immediate access of…" at bounding box center [260, 152] width 333 height 1478
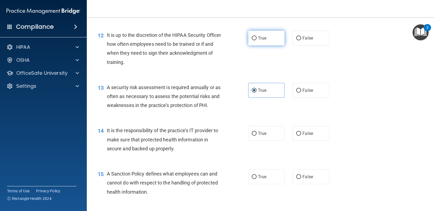
click at [248, 41] on label "True" at bounding box center [266, 38] width 36 height 15
click at [252, 40] on input "True" at bounding box center [254, 38] width 5 height 4
radio input "true"
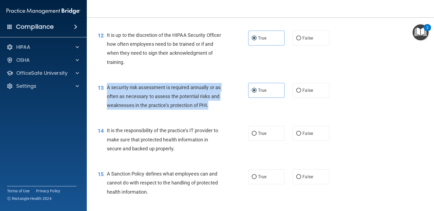
drag, startPoint x: 107, startPoint y: 85, endPoint x: 235, endPoint y: 102, distance: 129.2
click at [235, 102] on div "13 A security risk assessment is required annually or as often as necessary to …" at bounding box center [172, 98] width 167 height 30
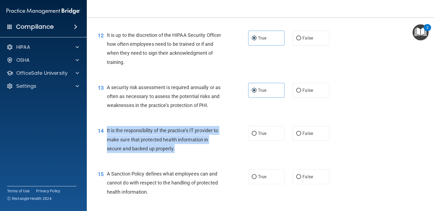
drag, startPoint x: 106, startPoint y: 129, endPoint x: 176, endPoint y: 146, distance: 71.8
click at [176, 146] on div "14 It is the responsibility of the practice’s IT provider to make sure that pro…" at bounding box center [172, 141] width 167 height 30
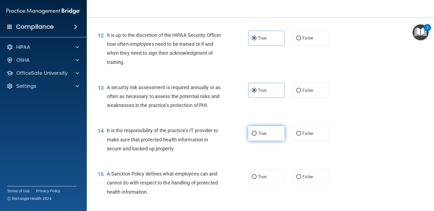
click at [267, 130] on label "True" at bounding box center [266, 133] width 36 height 15
click at [256, 132] on input "True" at bounding box center [254, 134] width 5 height 4
radio input "true"
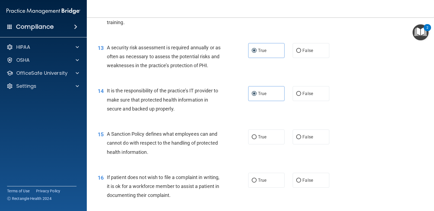
scroll to position [705, 0]
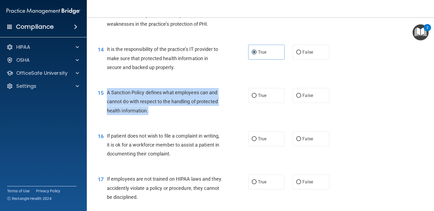
drag, startPoint x: 105, startPoint y: 93, endPoint x: 150, endPoint y: 108, distance: 46.9
click at [150, 108] on div "15 A Sanction Policy defines what employees can and cannot do with respect to t…" at bounding box center [172, 103] width 167 height 30
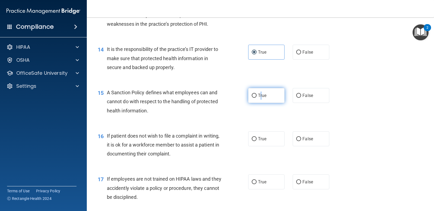
click at [259, 91] on label "True" at bounding box center [266, 95] width 36 height 15
click at [250, 91] on label "True" at bounding box center [266, 95] width 36 height 15
click at [252, 94] on input "True" at bounding box center [254, 96] width 5 height 4
radio input "true"
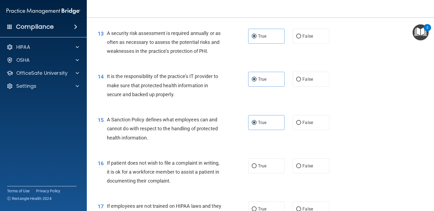
scroll to position [759, 0]
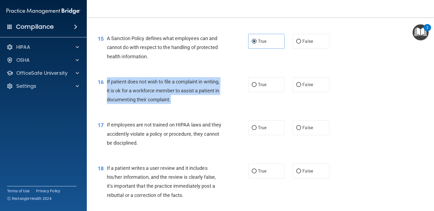
drag, startPoint x: 106, startPoint y: 81, endPoint x: 194, endPoint y: 102, distance: 91.0
click at [194, 102] on div "16 If patient does not wish to file a complaint in writing, it is ok for a work…" at bounding box center [172, 92] width 167 height 30
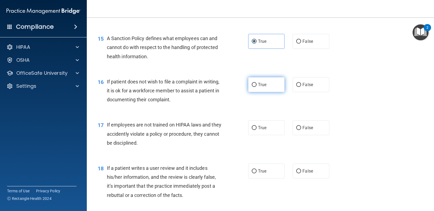
click at [266, 83] on label "True" at bounding box center [266, 84] width 36 height 15
click at [256, 83] on input "True" at bounding box center [254, 85] width 5 height 4
radio input "true"
click at [316, 131] on label "False" at bounding box center [310, 127] width 36 height 15
click at [301, 130] on input "False" at bounding box center [298, 128] width 5 height 4
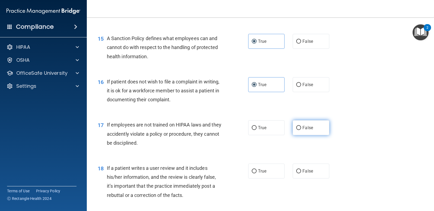
radio input "true"
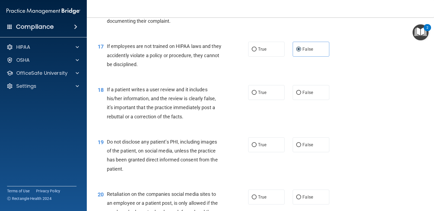
scroll to position [840, 0]
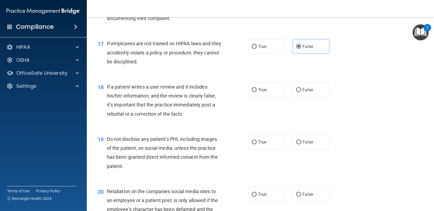
click at [108, 86] on span "If a patient writes a user review and it includes his/her information, and the …" at bounding box center [161, 100] width 109 height 33
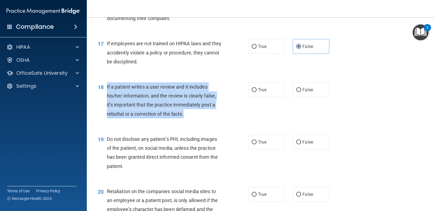
drag, startPoint x: 106, startPoint y: 86, endPoint x: 191, endPoint y: 117, distance: 90.0
click at [191, 117] on div "18 If a patient writes a user review and it includes his/her information, and t…" at bounding box center [172, 101] width 167 height 39
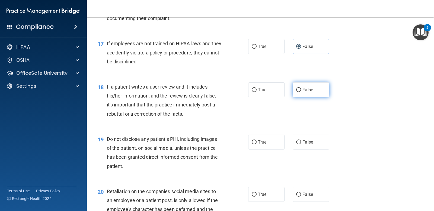
click at [306, 85] on label "False" at bounding box center [310, 89] width 36 height 15
click at [301, 88] on input "False" at bounding box center [298, 90] width 5 height 4
radio input "true"
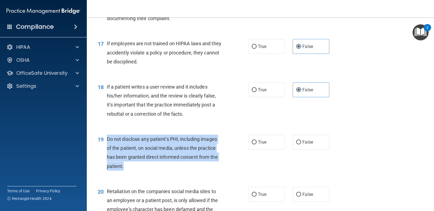
drag, startPoint x: 106, startPoint y: 139, endPoint x: 162, endPoint y: 165, distance: 62.3
click at [162, 165] on div "19 Do not disclose any patient’s PHI, including images of the patient, on socia…" at bounding box center [172, 154] width 167 height 39
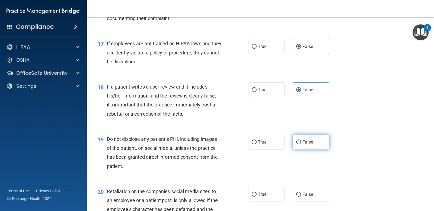
click at [305, 141] on span "False" at bounding box center [307, 142] width 11 height 5
click at [301, 141] on input "False" at bounding box center [298, 142] width 5 height 4
radio input "true"
click at [261, 141] on span "True" at bounding box center [262, 142] width 8 height 5
click at [256, 141] on input "True" at bounding box center [254, 142] width 5 height 4
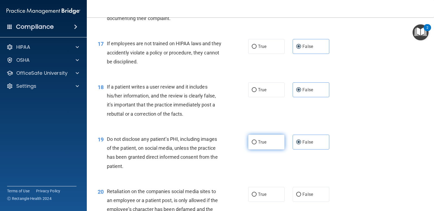
radio input "true"
radio input "false"
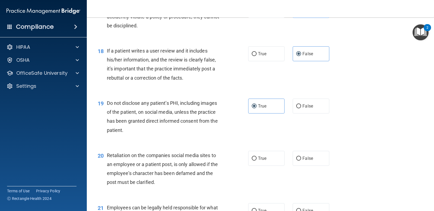
scroll to position [949, 0]
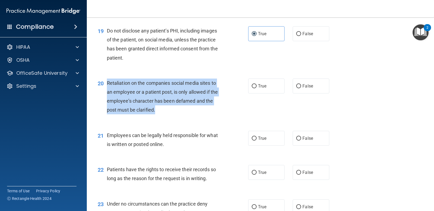
drag, startPoint x: 107, startPoint y: 82, endPoint x: 199, endPoint y: 109, distance: 96.4
click at [199, 109] on div "Retaliation on the companies social media sites to an employee or a patient pos…" at bounding box center [166, 97] width 119 height 36
click at [297, 86] on input "False" at bounding box center [298, 86] width 5 height 4
radio input "true"
click at [208, 114] on div "Retaliation on the companies social media sites to an employee or a patient pos…" at bounding box center [166, 97] width 119 height 36
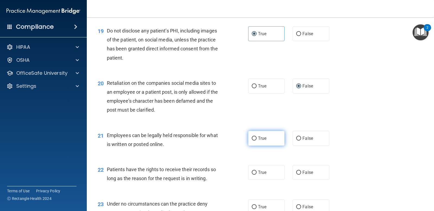
click at [267, 137] on label "True" at bounding box center [266, 138] width 36 height 15
click at [256, 137] on input "True" at bounding box center [254, 139] width 5 height 4
radio input "true"
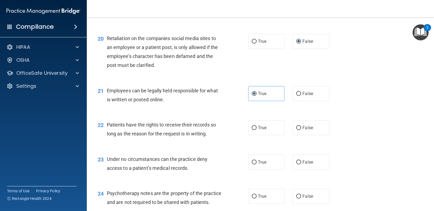
scroll to position [1003, 0]
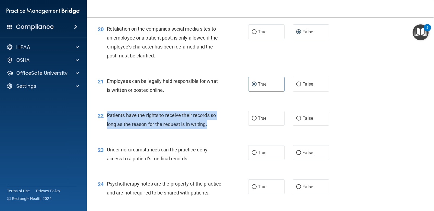
drag, startPoint x: 106, startPoint y: 113, endPoint x: 212, endPoint y: 127, distance: 106.9
click at [214, 127] on div "22 Patients have the rights to receive their records so long as the reason for …" at bounding box center [172, 121] width 167 height 21
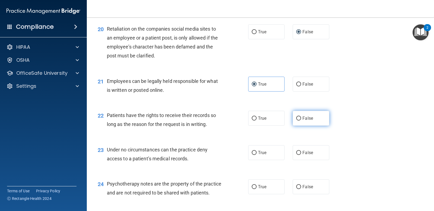
click at [305, 118] on span "False" at bounding box center [307, 118] width 11 height 5
click at [301, 118] on input "False" at bounding box center [298, 119] width 5 height 4
radio input "true"
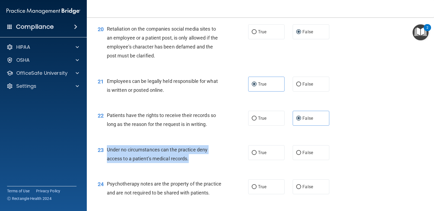
drag, startPoint x: 106, startPoint y: 150, endPoint x: 190, endPoint y: 163, distance: 85.0
click at [190, 163] on div "23 Under no circumstances can the practice deny access to a patient’s medical r…" at bounding box center [172, 155] width 167 height 21
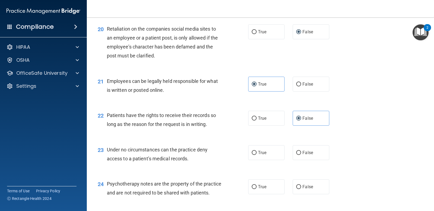
click at [370, 76] on div "21 Employees can be legally held responsible for what is written or posted onli…" at bounding box center [260, 87] width 333 height 34
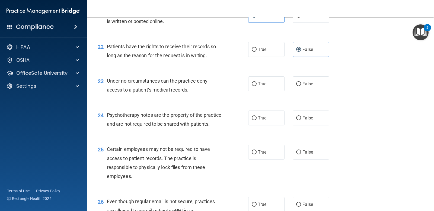
scroll to position [1084, 0]
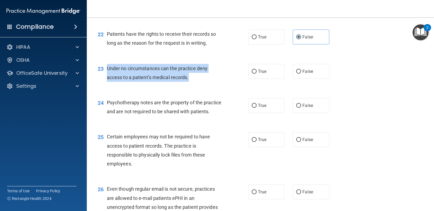
drag, startPoint x: 105, startPoint y: 68, endPoint x: 202, endPoint y: 82, distance: 98.1
click at [202, 82] on div "23 Under no circumstances can the practice deny access to a patient’s medical r…" at bounding box center [172, 74] width 167 height 21
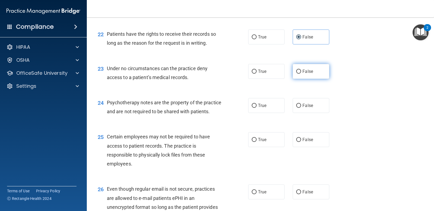
click at [310, 69] on label "False" at bounding box center [310, 71] width 36 height 15
click at [301, 70] on input "False" at bounding box center [298, 72] width 5 height 4
radio input "true"
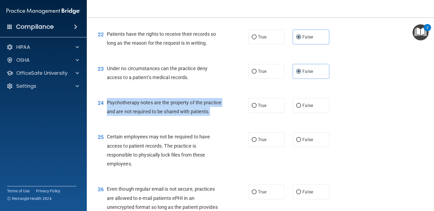
drag, startPoint x: 106, startPoint y: 103, endPoint x: 156, endPoint y: 122, distance: 53.3
click at [156, 119] on div "24 Psychotherapy notes are the property of the practice and are not required to…" at bounding box center [172, 108] width 167 height 21
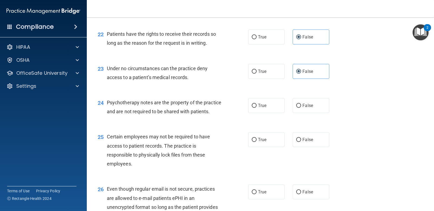
drag, startPoint x: 304, startPoint y: 101, endPoint x: 309, endPoint y: 94, distance: 9.3
click at [304, 101] on label "False" at bounding box center [310, 105] width 36 height 15
click at [301, 104] on input "False" at bounding box center [298, 106] width 5 height 4
radio input "true"
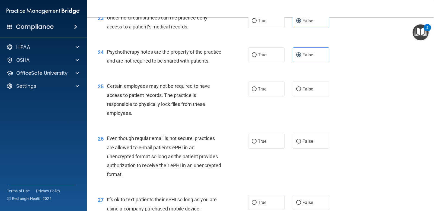
scroll to position [1138, 0]
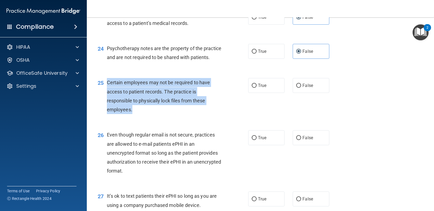
drag, startPoint x: 106, startPoint y: 92, endPoint x: 196, endPoint y: 116, distance: 93.2
click at [196, 116] on div "25 Certain employees may not be required to have access to patient records. The…" at bounding box center [172, 97] width 167 height 39
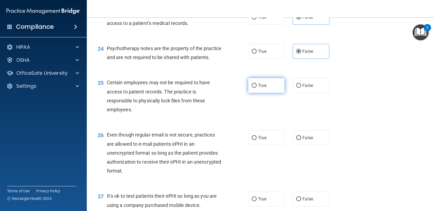
click at [266, 93] on label "True" at bounding box center [266, 85] width 36 height 15
click at [256, 88] on input "True" at bounding box center [254, 86] width 5 height 4
radio input "true"
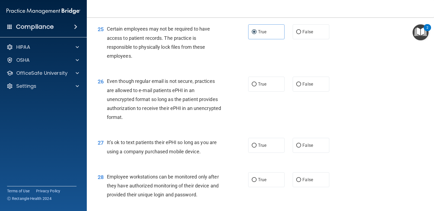
scroll to position [1193, 0]
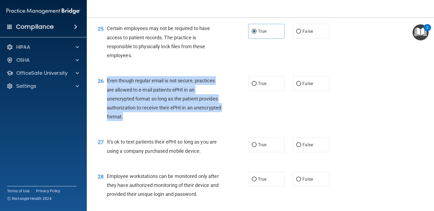
drag, startPoint x: 106, startPoint y: 90, endPoint x: 162, endPoint y: 127, distance: 67.2
click at [162, 124] on div "26 Even though regular email is not secure, practices are allowed to e-mail pat…" at bounding box center [172, 100] width 167 height 48
click at [254, 86] on input "True" at bounding box center [254, 84] width 5 height 4
radio input "true"
click at [192, 121] on div "Even though regular email is not secure, practices are allowed to e-mail patien…" at bounding box center [166, 98] width 119 height 45
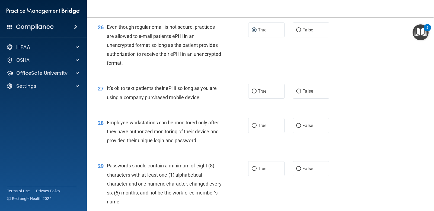
scroll to position [1247, 0]
drag, startPoint x: 105, startPoint y: 96, endPoint x: 213, endPoint y: 111, distance: 109.0
click at [213, 104] on div "27 It’s ok to text patients their ePHI so long as you are using a company purch…" at bounding box center [172, 93] width 167 height 21
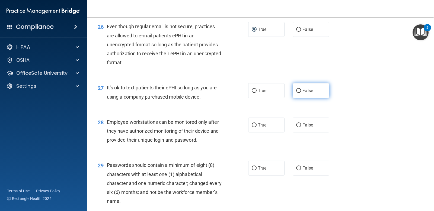
click at [292, 98] on label "False" at bounding box center [310, 90] width 36 height 15
click at [296, 93] on input "False" at bounding box center [298, 91] width 5 height 4
radio input "true"
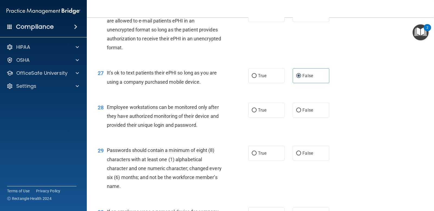
scroll to position [1274, 0]
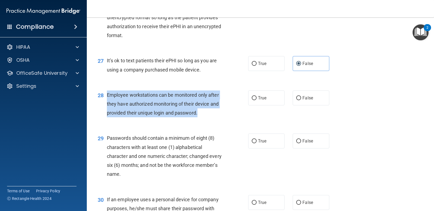
drag, startPoint x: 106, startPoint y: 104, endPoint x: 201, endPoint y: 125, distance: 97.7
click at [201, 120] on div "28 Employee workstations can be monitored only after they have authorized monit…" at bounding box center [172, 106] width 167 height 30
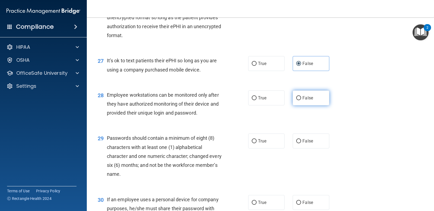
click at [309, 101] on span "False" at bounding box center [307, 97] width 11 height 5
click at [301, 100] on input "False" at bounding box center [298, 98] width 5 height 4
radio input "true"
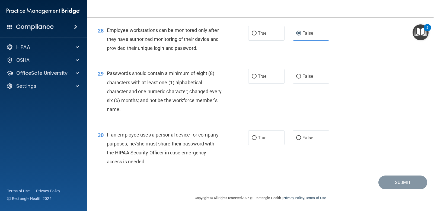
scroll to position [1348, 0]
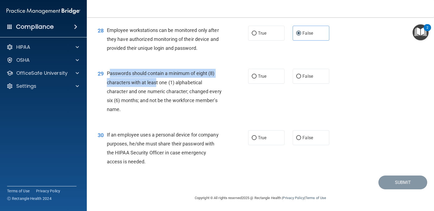
drag, startPoint x: 108, startPoint y: 73, endPoint x: 155, endPoint y: 86, distance: 48.9
click at [155, 86] on div "Passwords should contain a minimum of eight (8) characters with at least one (1…" at bounding box center [166, 91] width 119 height 45
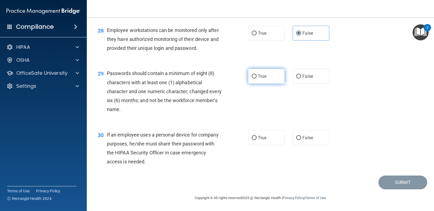
click at [264, 82] on label "True" at bounding box center [266, 76] width 36 height 15
click at [256, 79] on input "True" at bounding box center [254, 77] width 5 height 4
radio input "true"
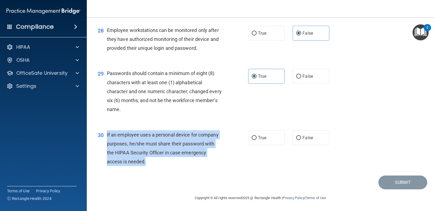
drag, startPoint x: 107, startPoint y: 133, endPoint x: 184, endPoint y: 162, distance: 82.5
click at [184, 162] on div "If an employee uses a personal device for company purposes, he/she must share t…" at bounding box center [166, 148] width 119 height 36
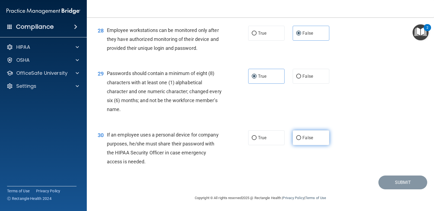
click at [316, 131] on label "False" at bounding box center [310, 137] width 36 height 15
click at [301, 136] on input "False" at bounding box center [298, 138] width 5 height 4
radio input "true"
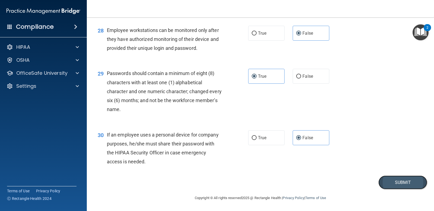
click at [393, 183] on button "Submit" at bounding box center [402, 183] width 49 height 14
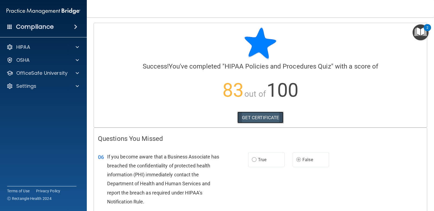
click at [256, 119] on link "GET CERTIFICATE" at bounding box center [260, 118] width 46 height 12
click at [54, 75] on p "OfficeSafe University" at bounding box center [41, 73] width 51 height 7
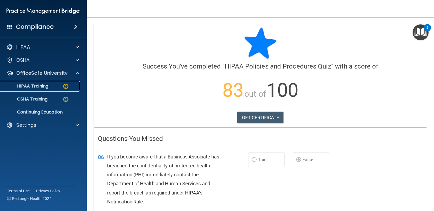
click at [63, 88] on img at bounding box center [65, 86] width 7 height 7
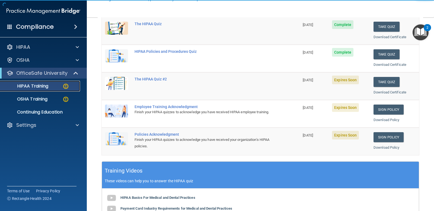
scroll to position [81, 0]
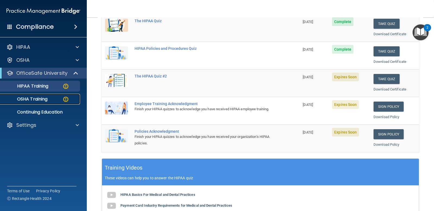
click at [43, 98] on p "OSHA Training" at bounding box center [26, 98] width 44 height 5
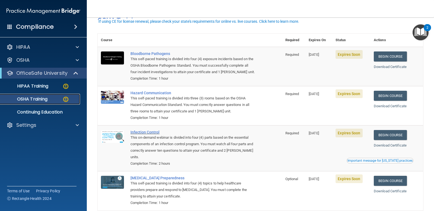
scroll to position [58, 0]
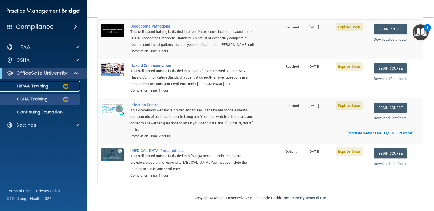
click at [60, 88] on div "HIPAA Training" at bounding box center [41, 85] width 74 height 5
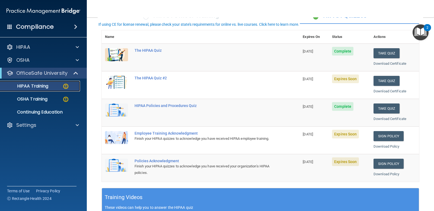
scroll to position [62, 0]
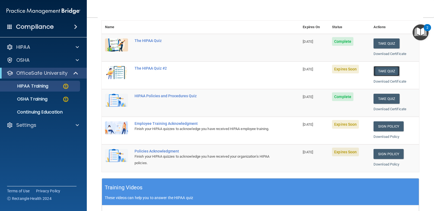
click at [379, 69] on button "Take Quiz" at bounding box center [386, 71] width 26 height 10
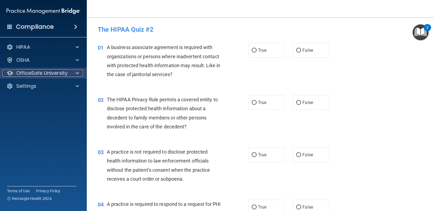
click at [58, 75] on p "OfficeSafe University" at bounding box center [41, 73] width 51 height 7
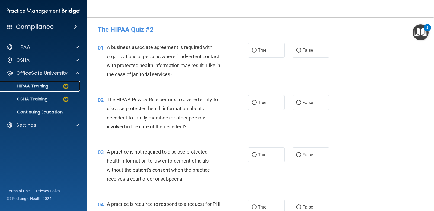
click at [57, 85] on div "HIPAA Training" at bounding box center [41, 85] width 74 height 5
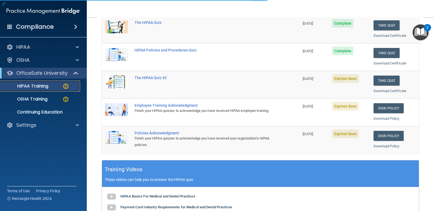
scroll to position [81, 0]
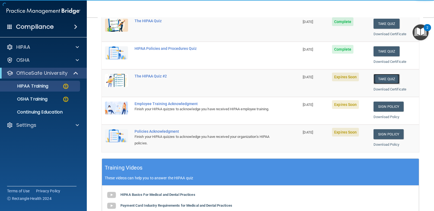
click at [382, 79] on button "Take Quiz" at bounding box center [386, 79] width 26 height 10
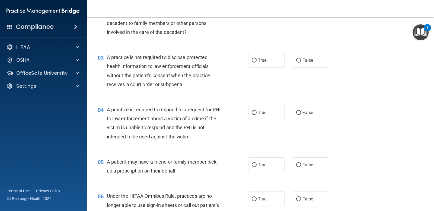
scroll to position [163, 0]
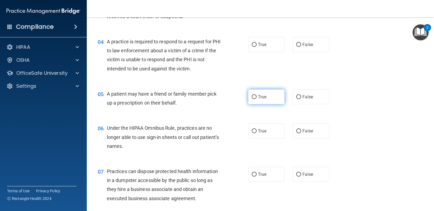
click at [277, 92] on label "True" at bounding box center [266, 96] width 36 height 15
click at [256, 95] on input "True" at bounding box center [254, 97] width 5 height 4
radio input "true"
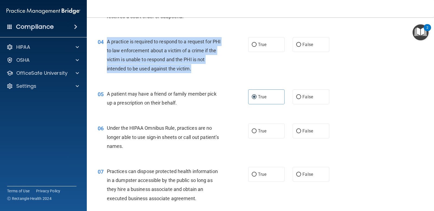
drag, startPoint x: 107, startPoint y: 41, endPoint x: 198, endPoint y: 68, distance: 95.1
click at [198, 68] on div "A practice is required to respond to a request for PHI to law enforcement about…" at bounding box center [166, 55] width 119 height 36
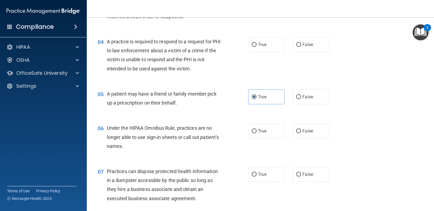
click at [377, 76] on div "04 A practice is required to respond to a request for PHI to law enforcement ab…" at bounding box center [260, 56] width 333 height 52
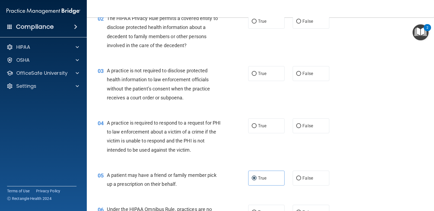
scroll to position [0, 0]
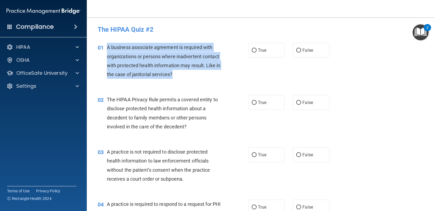
drag, startPoint x: 107, startPoint y: 47, endPoint x: 183, endPoint y: 79, distance: 82.5
click at [183, 79] on div "01 A business associate agreement is required with organizations or persons whe…" at bounding box center [172, 62] width 167 height 39
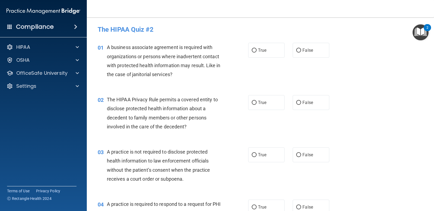
click at [335, 57] on div "01 A business associate agreement is required with organizations or persons whe…" at bounding box center [260, 62] width 333 height 52
click at [306, 49] on span "False" at bounding box center [307, 50] width 11 height 5
click at [301, 49] on input "False" at bounding box center [298, 51] width 5 height 4
radio input "true"
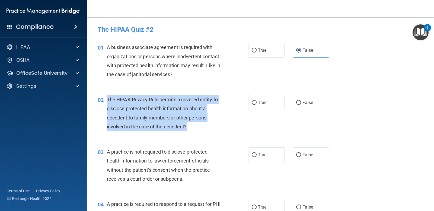
drag, startPoint x: 107, startPoint y: 98, endPoint x: 190, endPoint y: 130, distance: 89.3
click at [190, 130] on div "The HIPAA Privacy Rule permits a covered entity to disclose protected health in…" at bounding box center [166, 113] width 119 height 36
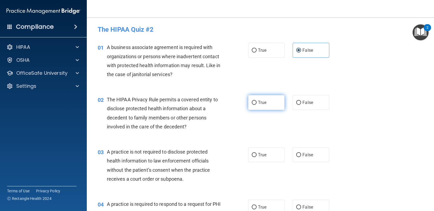
click at [278, 98] on label "True" at bounding box center [266, 102] width 36 height 15
click at [256, 101] on input "True" at bounding box center [254, 103] width 5 height 4
radio input "true"
click at [395, 103] on div "02 The HIPAA Privacy Rule permits a covered entity to disclose protected health…" at bounding box center [260, 114] width 333 height 52
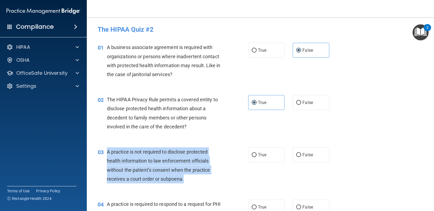
drag, startPoint x: 107, startPoint y: 151, endPoint x: 192, endPoint y: 179, distance: 90.0
click at [192, 179] on div "A practice is not required to disclose protected health information to law enfo…" at bounding box center [166, 165] width 119 height 36
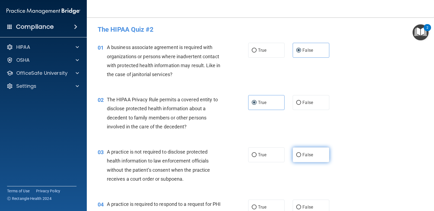
click at [307, 150] on label "False" at bounding box center [310, 154] width 36 height 15
click at [301, 153] on input "False" at bounding box center [298, 155] width 5 height 4
radio input "true"
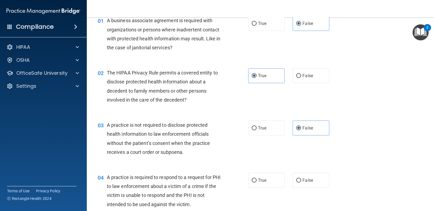
scroll to position [108, 0]
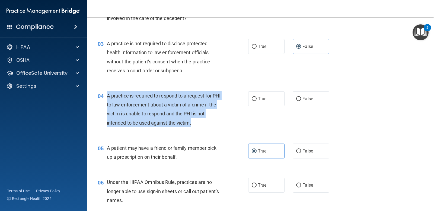
drag, startPoint x: 106, startPoint y: 95, endPoint x: 193, endPoint y: 123, distance: 91.1
click at [193, 123] on div "04 A practice is required to respond to a request for PHI to law enforcement ab…" at bounding box center [172, 110] width 167 height 39
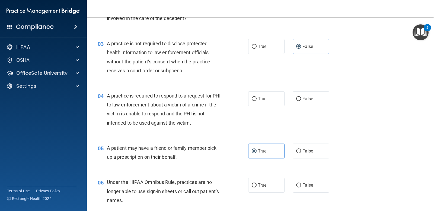
click at [358, 81] on div "03 A practice is not required to disclose protected health information to law e…" at bounding box center [260, 58] width 333 height 52
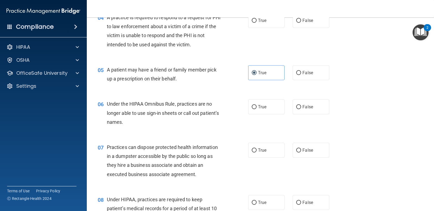
scroll to position [190, 0]
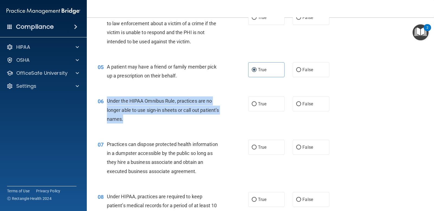
drag, startPoint x: 107, startPoint y: 99, endPoint x: 176, endPoint y: 118, distance: 71.0
click at [176, 118] on div "Under the HIPAA Omnibus Rule, practices are no longer able to use sign-in sheet…" at bounding box center [166, 109] width 119 height 27
click at [296, 102] on input "False" at bounding box center [298, 104] width 5 height 4
radio input "true"
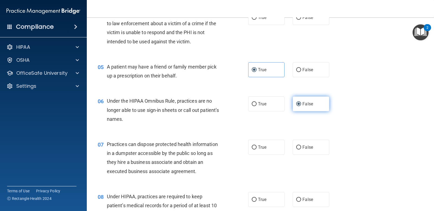
click at [302, 102] on span "False" at bounding box center [307, 103] width 11 height 5
click at [301, 102] on input "False" at bounding box center [298, 104] width 5 height 4
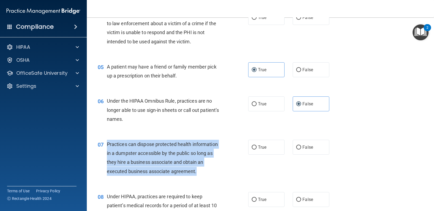
drag, startPoint x: 106, startPoint y: 144, endPoint x: 200, endPoint y: 175, distance: 98.6
click at [200, 175] on div "07 Practices can dispose protected health information in a dumpster accessible …" at bounding box center [172, 159] width 167 height 39
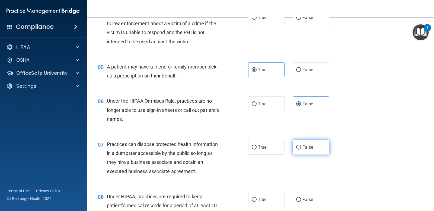
click at [309, 148] on span "False" at bounding box center [307, 147] width 11 height 5
click at [301, 148] on input "False" at bounding box center [298, 148] width 5 height 4
radio input "true"
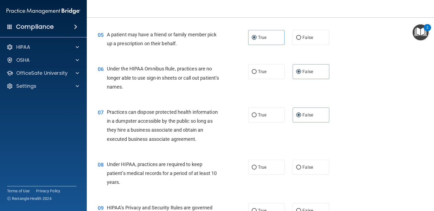
scroll to position [271, 0]
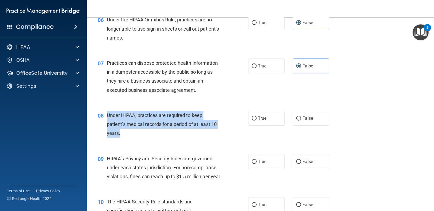
drag, startPoint x: 108, startPoint y: 116, endPoint x: 176, endPoint y: 137, distance: 71.8
click at [176, 137] on div "Under HIPAA, practices are required to keep patient’s medical records for a per…" at bounding box center [166, 124] width 119 height 27
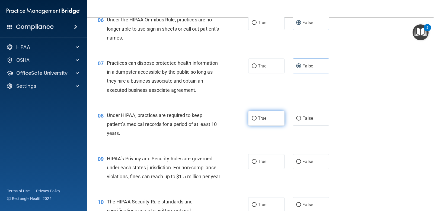
click at [270, 117] on label "True" at bounding box center [266, 118] width 36 height 15
click at [256, 117] on input "True" at bounding box center [254, 119] width 5 height 4
radio input "true"
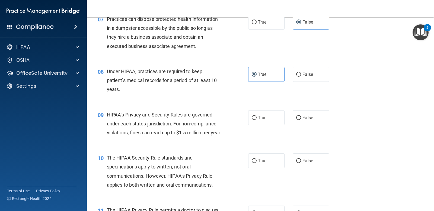
scroll to position [325, 0]
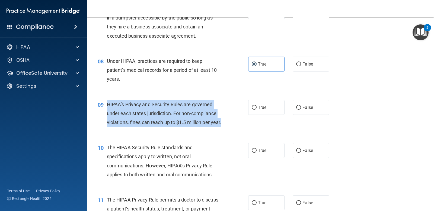
drag, startPoint x: 108, startPoint y: 104, endPoint x: 210, endPoint y: 129, distance: 105.2
click at [210, 127] on div "HIPAA’s Privacy and Security Rules are governed under each states jurisdiction.…" at bounding box center [166, 113] width 119 height 27
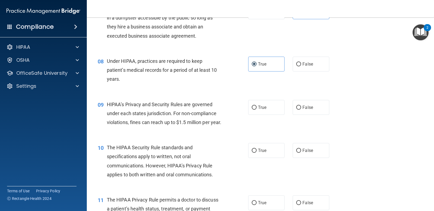
click at [362, 91] on div "08 Under HIPAA, practices are required to keep patient’s medical records for a …" at bounding box center [260, 71] width 333 height 43
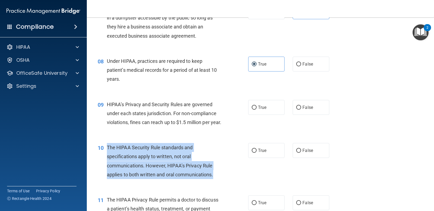
drag, startPoint x: 107, startPoint y: 156, endPoint x: 222, endPoint y: 183, distance: 117.7
click at [222, 179] on div "The HIPAA Security Rule standards and specifications apply to written, not oral…" at bounding box center [166, 161] width 119 height 36
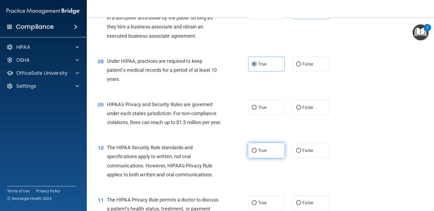
click at [262, 153] on label "True" at bounding box center [266, 150] width 36 height 15
click at [256, 153] on input "True" at bounding box center [254, 151] width 5 height 4
radio input "true"
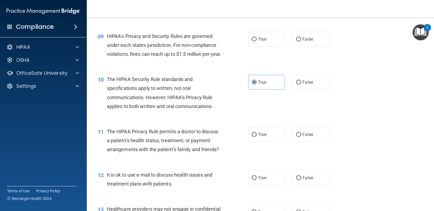
scroll to position [407, 0]
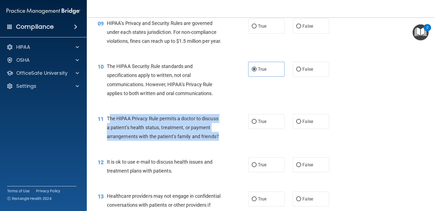
drag, startPoint x: 108, startPoint y: 125, endPoint x: 221, endPoint y: 149, distance: 114.9
click at [221, 141] on div "The HIPAA Privacy Rule permits a doctor to discuss a patient’s health status, t…" at bounding box center [166, 127] width 119 height 27
drag, startPoint x: 107, startPoint y: 128, endPoint x: 226, endPoint y: 150, distance: 120.6
click at [226, 144] on div "11 The HIPAA Privacy Rule permits a doctor to discuss a patient’s health status…" at bounding box center [172, 129] width 167 height 30
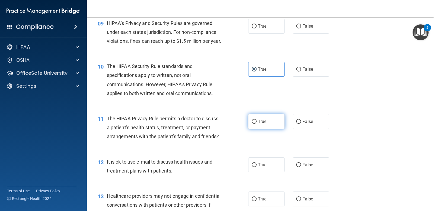
click at [260, 124] on label "True" at bounding box center [266, 121] width 36 height 15
click at [256, 124] on input "True" at bounding box center [254, 122] width 5 height 4
radio input "true"
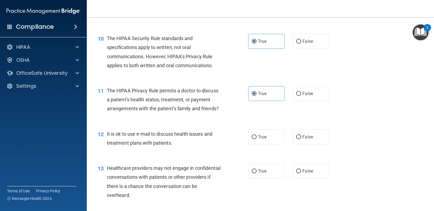
scroll to position [461, 0]
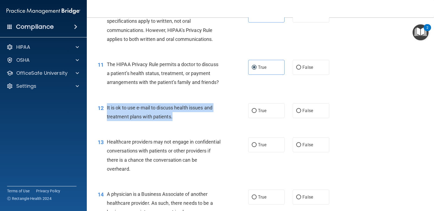
drag, startPoint x: 106, startPoint y: 117, endPoint x: 185, endPoint y: 128, distance: 80.2
click at [185, 124] on div "12 It is ok to use e-mail to discuss health issues and treatment plans with pat…" at bounding box center [172, 113] width 167 height 21
click at [254, 113] on input "True" at bounding box center [254, 111] width 5 height 4
radio input "true"
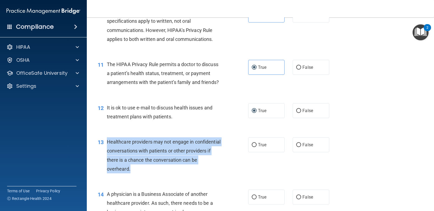
drag, startPoint x: 107, startPoint y: 150, endPoint x: 149, endPoint y: 176, distance: 50.4
click at [149, 173] on div "Healthcare providers may not engage in confidential conversations with patients…" at bounding box center [166, 155] width 119 height 36
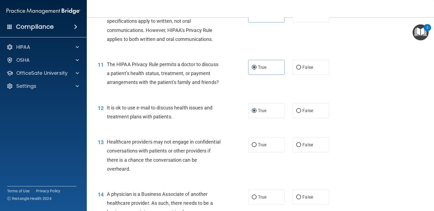
click at [370, 96] on div "11 The HIPAA Privacy Rule permits a doctor to discuss a patient’s health status…" at bounding box center [260, 74] width 333 height 43
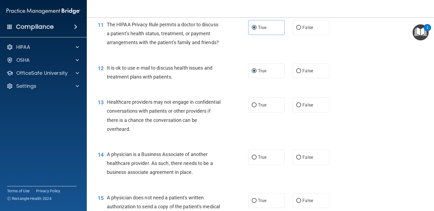
scroll to position [515, 0]
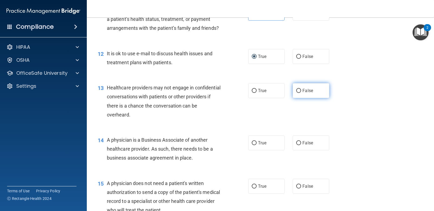
click at [305, 98] on label "False" at bounding box center [310, 90] width 36 height 15
click at [301, 93] on input "False" at bounding box center [298, 91] width 5 height 4
radio input "true"
drag, startPoint x: 106, startPoint y: 145, endPoint x: 197, endPoint y: 172, distance: 94.4
click at [197, 165] on div "14 A physician is a Business Associate of another healthcare provider. As such,…" at bounding box center [172, 151] width 167 height 30
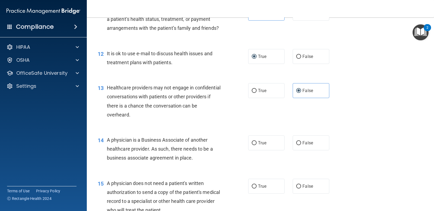
scroll to position [542, 0]
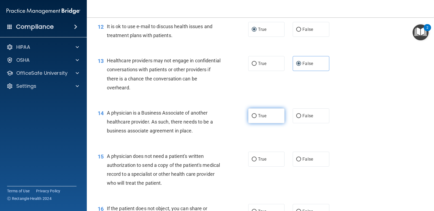
click at [258, 118] on span "True" at bounding box center [262, 115] width 8 height 5
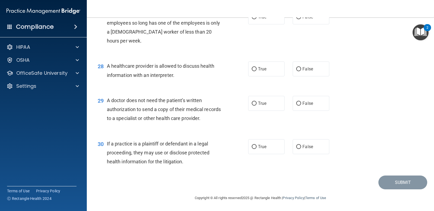
scroll to position [1231, 0]
click at [108, 144] on span "If a practice is a plaintiff or defendant in a legal proceeding, they may use o…" at bounding box center [158, 153] width 103 height 24
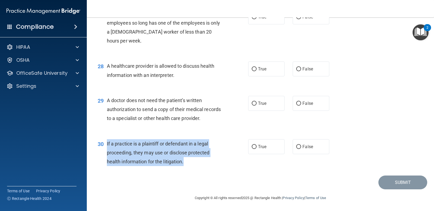
drag, startPoint x: 107, startPoint y: 144, endPoint x: 186, endPoint y: 165, distance: 81.6
click at [186, 165] on div "If a practice is a plaintiff or defendant in a legal proceeding, they may use o…" at bounding box center [166, 152] width 119 height 27
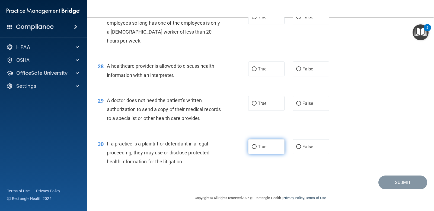
click at [262, 140] on label "True" at bounding box center [266, 146] width 36 height 15
click at [256, 145] on input "True" at bounding box center [254, 147] width 5 height 4
radio input "true"
drag, startPoint x: 105, startPoint y: 98, endPoint x: 222, endPoint y: 124, distance: 119.5
click at [222, 124] on div "29 A doctor does not need the patient’s written authorization to send a copy of…" at bounding box center [172, 111] width 167 height 30
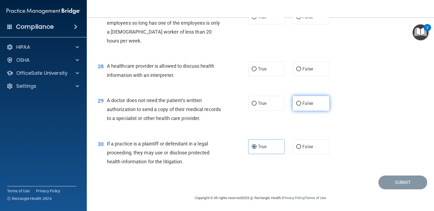
click at [298, 105] on input "False" at bounding box center [298, 104] width 5 height 4
radio input "true"
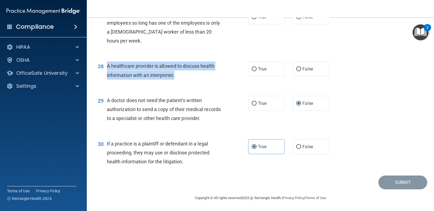
drag, startPoint x: 107, startPoint y: 65, endPoint x: 182, endPoint y: 77, distance: 76.3
click at [182, 77] on div "A healthcare provider is allowed to discuss health information with an interpre…" at bounding box center [166, 71] width 119 height 18
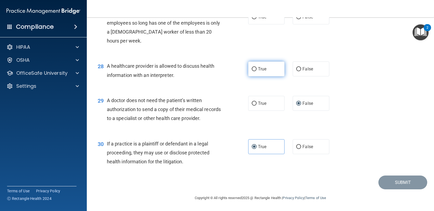
click at [273, 75] on label "True" at bounding box center [266, 69] width 36 height 15
click at [256, 71] on input "True" at bounding box center [254, 69] width 5 height 4
radio input "true"
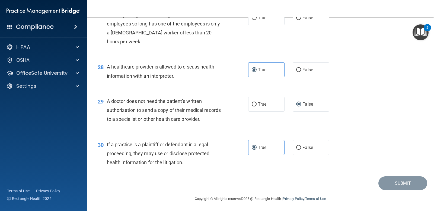
scroll to position [1176, 0]
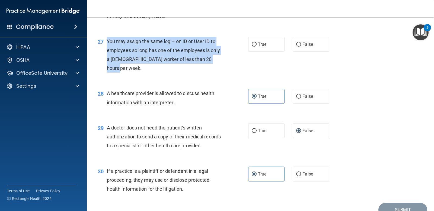
drag, startPoint x: 107, startPoint y: 68, endPoint x: 143, endPoint y: 101, distance: 48.9
click at [143, 76] on div "27 You may assign the same log – on ID or User ID to employees so long has one …" at bounding box center [172, 56] width 167 height 39
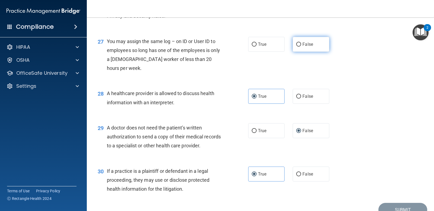
click at [302, 47] on span "False" at bounding box center [307, 44] width 11 height 5
click at [300, 47] on input "False" at bounding box center [298, 45] width 5 height 4
radio input "true"
click at [270, 8] on label "True" at bounding box center [266, 0] width 36 height 15
click at [256, 3] on input "True" at bounding box center [254, 1] width 5 height 4
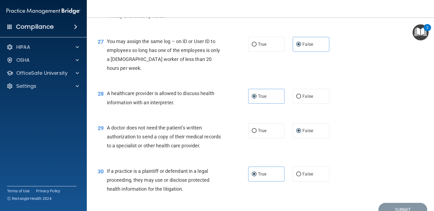
radio input "true"
drag, startPoint x: 108, startPoint y: 23, endPoint x: 177, endPoint y: 43, distance: 72.3
click at [177, 21] on div "Practices are required to “certify” their compliance with regards to the standa…" at bounding box center [166, 6] width 119 height 27
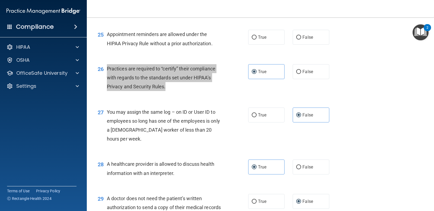
scroll to position [1095, 0]
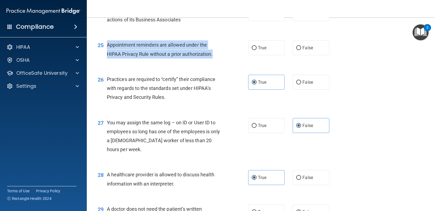
drag, startPoint x: 107, startPoint y: 70, endPoint x: 213, endPoint y: 85, distance: 107.8
click at [213, 58] on div "Appointment reminders are allowed under the HIPAA Privacy Rule without a prior …" at bounding box center [166, 49] width 119 height 18
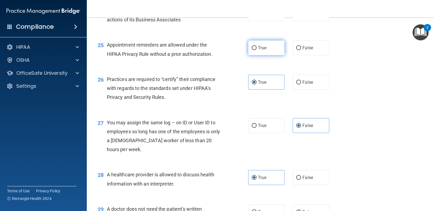
click at [273, 55] on label "True" at bounding box center [266, 47] width 36 height 15
click at [256, 50] on input "True" at bounding box center [254, 48] width 5 height 4
radio input "true"
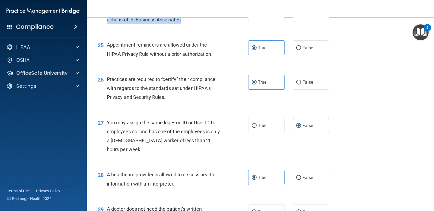
drag, startPoint x: 107, startPoint y: 37, endPoint x: 186, endPoint y: 50, distance: 79.4
click at [186, 24] on div "A practice is required to monitor and is liable for the actions of its Business…" at bounding box center [166, 15] width 119 height 18
click at [307, 21] on label "False" at bounding box center [310, 13] width 36 height 15
click at [301, 16] on input "False" at bounding box center [298, 14] width 5 height 4
radio input "true"
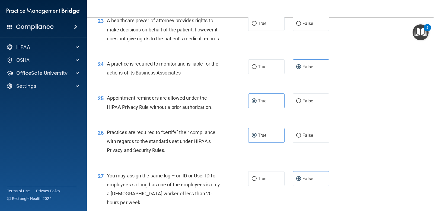
scroll to position [1041, 0]
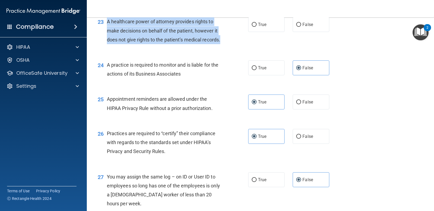
drag, startPoint x: 108, startPoint y: 39, endPoint x: 193, endPoint y: 65, distance: 89.0
click at [193, 44] on div "A healthcare power of attorney provides rights to make decisions on behalf of t…" at bounding box center [166, 30] width 119 height 27
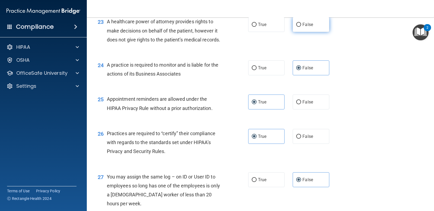
click at [292, 32] on label "False" at bounding box center [310, 24] width 36 height 15
click at [296, 27] on input "False" at bounding box center [298, 25] width 5 height 4
radio input "true"
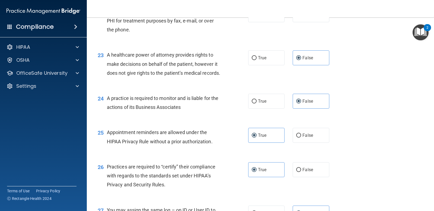
scroll to position [960, 0]
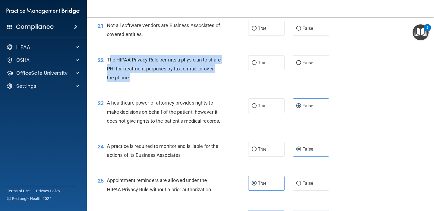
drag, startPoint x: 108, startPoint y: 77, endPoint x: 172, endPoint y: 93, distance: 65.4
click at [172, 82] on div "The HIPAA Privacy Rule permits a physician to share PHI for treatment purposes …" at bounding box center [166, 68] width 119 height 27
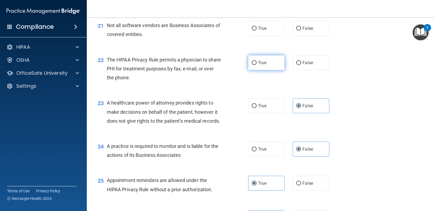
click at [260, 70] on label "True" at bounding box center [266, 62] width 36 height 15
click at [256, 65] on input "True" at bounding box center [254, 63] width 5 height 4
radio input "true"
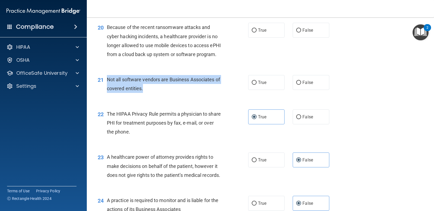
drag, startPoint x: 105, startPoint y: 99, endPoint x: 156, endPoint y: 107, distance: 51.1
click at [156, 96] on div "21 Not all software vendors are Business Associates of covered entities." at bounding box center [172, 85] width 167 height 21
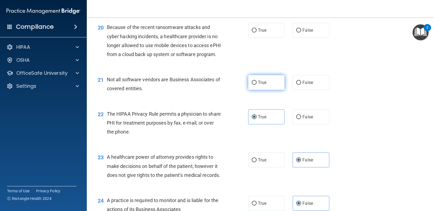
click at [265, 90] on label "True" at bounding box center [266, 82] width 36 height 15
click at [256, 85] on input "True" at bounding box center [254, 83] width 5 height 4
radio input "true"
click at [258, 85] on span "True" at bounding box center [262, 82] width 8 height 5
click at [256, 85] on input "True" at bounding box center [254, 83] width 5 height 4
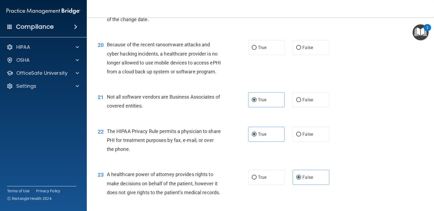
scroll to position [824, 0]
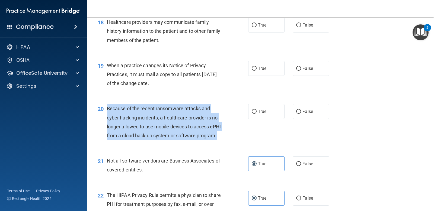
drag, startPoint x: 106, startPoint y: 118, endPoint x: 180, endPoint y: 155, distance: 82.7
click at [180, 143] on div "20 Because of the recent ransomware attacks and cyber hacking incidents, a heal…" at bounding box center [172, 123] width 167 height 39
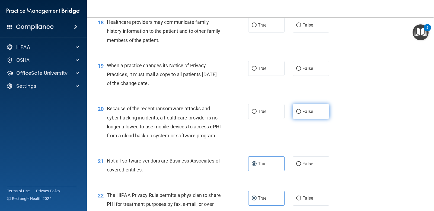
click at [303, 114] on span "False" at bounding box center [307, 111] width 11 height 5
click at [301, 114] on input "False" at bounding box center [298, 112] width 5 height 4
radio input "true"
click at [266, 76] on label "True" at bounding box center [266, 68] width 36 height 15
click at [256, 71] on input "True" at bounding box center [254, 69] width 5 height 4
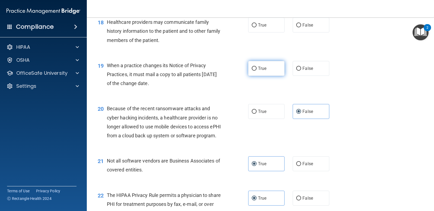
radio input "true"
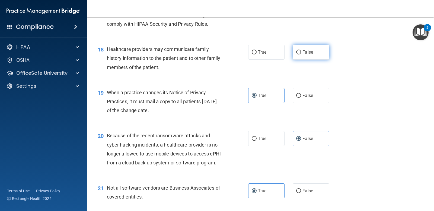
click at [302, 58] on label "False" at bounding box center [310, 52] width 36 height 15
click at [301, 54] on input "False" at bounding box center [298, 52] width 5 height 4
radio input "true"
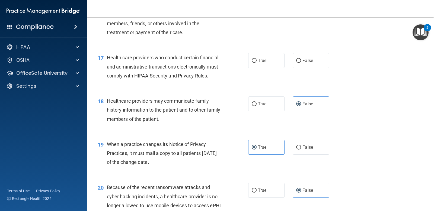
scroll to position [743, 0]
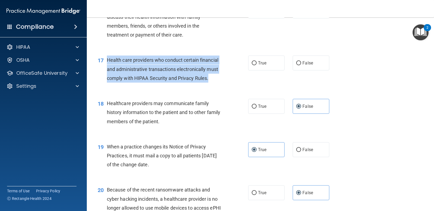
drag, startPoint x: 106, startPoint y: 68, endPoint x: 218, endPoint y: 90, distance: 113.8
click at [218, 85] on div "17 Health care providers who conduct certain financial and administrative trans…" at bounding box center [172, 71] width 167 height 30
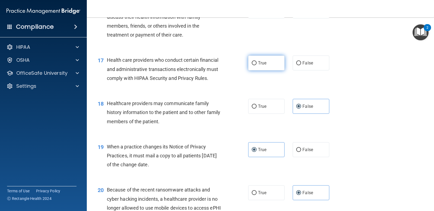
drag, startPoint x: 259, startPoint y: 73, endPoint x: 267, endPoint y: 67, distance: 10.7
click at [259, 66] on span "True" at bounding box center [262, 62] width 8 height 5
click at [256, 65] on input "True" at bounding box center [254, 63] width 5 height 4
radio input "true"
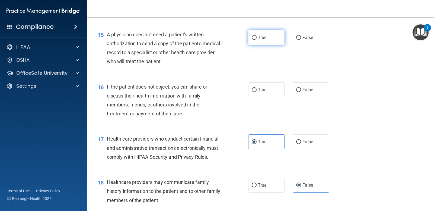
scroll to position [661, 0]
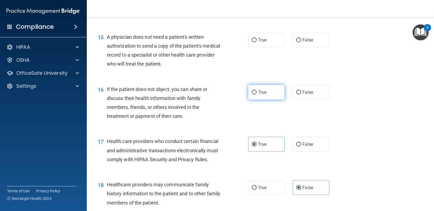
click at [280, 99] on label "True" at bounding box center [266, 92] width 36 height 15
click at [256, 95] on input "True" at bounding box center [254, 93] width 5 height 4
radio input "true"
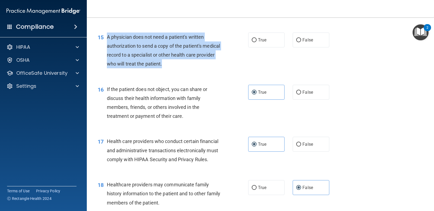
drag, startPoint x: 106, startPoint y: 47, endPoint x: 184, endPoint y: 79, distance: 84.3
click at [184, 71] on div "15 A physician does not need a patient's written authorization to send a copy o…" at bounding box center [172, 52] width 167 height 39
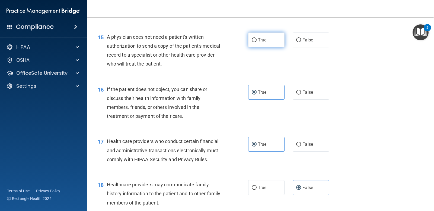
drag, startPoint x: 263, startPoint y: 47, endPoint x: 269, endPoint y: 45, distance: 6.6
click at [263, 43] on span "True" at bounding box center [262, 39] width 8 height 5
click at [256, 42] on input "True" at bounding box center [254, 40] width 5 height 4
radio input "true"
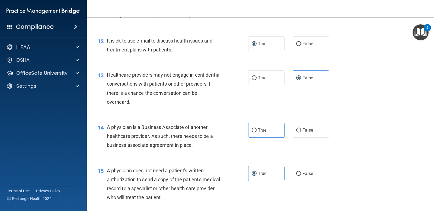
scroll to position [526, 0]
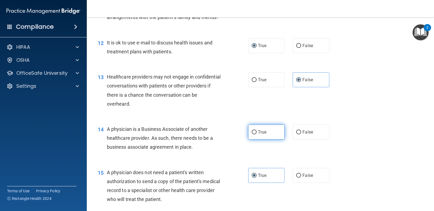
click at [259, 140] on label "True" at bounding box center [266, 132] width 36 height 15
click at [256, 134] on input "True" at bounding box center [254, 132] width 5 height 4
radio input "true"
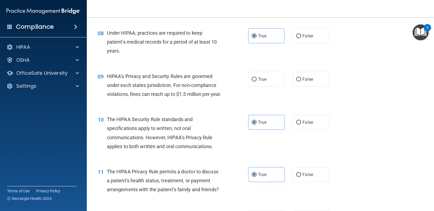
scroll to position [352, 0]
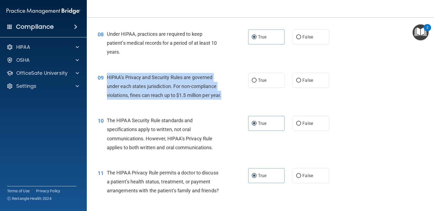
drag, startPoint x: 108, startPoint y: 78, endPoint x: 215, endPoint y: 101, distance: 109.9
click at [215, 100] on div "HIPAA’s Privacy and Security Rules are governed under each states jurisdiction.…" at bounding box center [166, 86] width 119 height 27
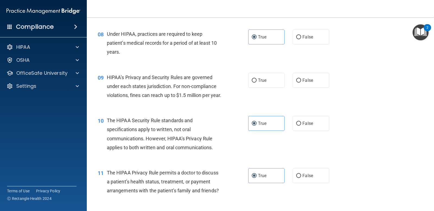
click at [376, 76] on div "09 HIPAA’s Privacy and Security Rules are governed under each states jurisdicti…" at bounding box center [260, 87] width 333 height 43
click at [271, 82] on label "True" at bounding box center [266, 80] width 36 height 15
click at [256, 82] on input "True" at bounding box center [254, 81] width 5 height 4
radio input "true"
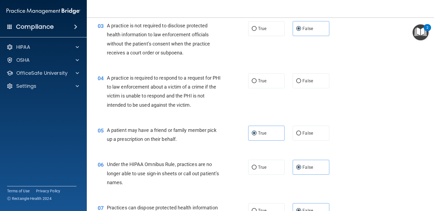
scroll to position [136, 0]
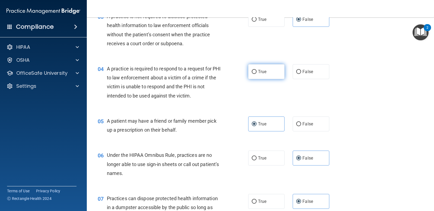
click at [258, 75] on label "True" at bounding box center [266, 71] width 36 height 15
click at [256, 74] on input "True" at bounding box center [254, 72] width 5 height 4
radio input "true"
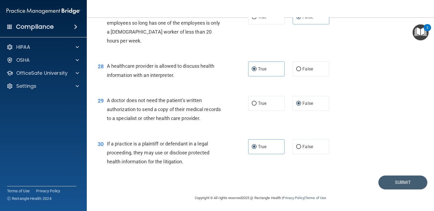
scroll to position [1231, 0]
click at [384, 181] on button "Submit" at bounding box center [402, 183] width 49 height 14
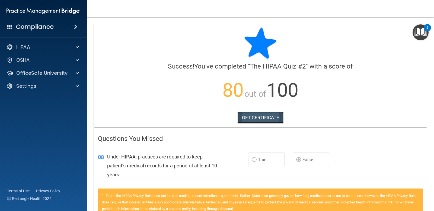
click at [263, 116] on link "GET CERTIFICATE" at bounding box center [260, 118] width 46 height 12
click at [69, 74] on div "OfficeSafe University" at bounding box center [35, 73] width 67 height 7
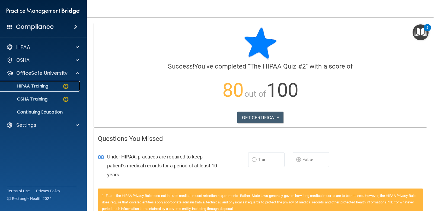
click at [57, 85] on div "HIPAA Training" at bounding box center [41, 85] width 74 height 5
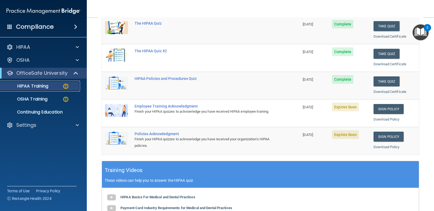
scroll to position [81, 0]
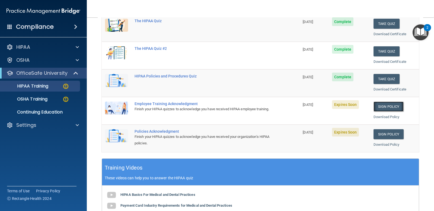
click at [387, 108] on link "Sign Policy" at bounding box center [388, 107] width 30 height 10
click at [392, 106] on link "Sign Policy" at bounding box center [388, 107] width 30 height 10
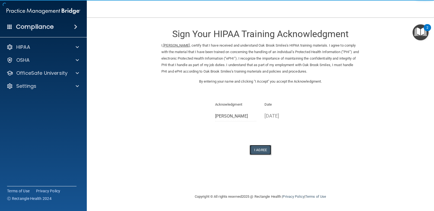
click at [263, 150] on button "I Agree" at bounding box center [260, 150] width 22 height 10
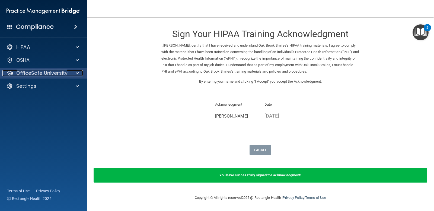
click at [83, 76] on div at bounding box center [77, 73] width 14 height 7
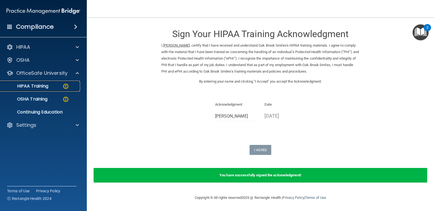
click at [59, 88] on div "HIPAA Training" at bounding box center [41, 85] width 74 height 5
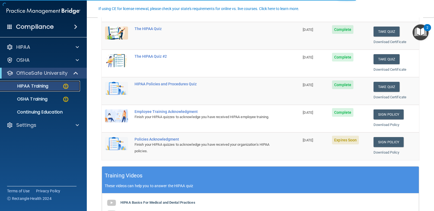
scroll to position [81, 0]
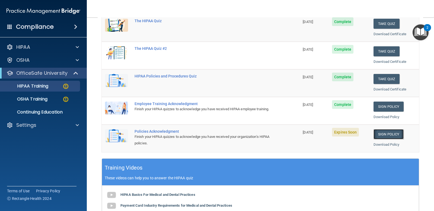
click at [392, 135] on link "Sign Policy" at bounding box center [388, 134] width 30 height 10
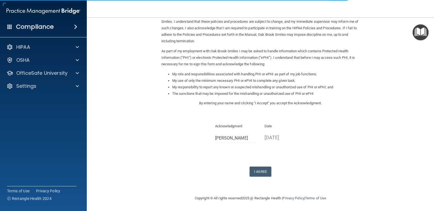
scroll to position [37, 0]
drag, startPoint x: 261, startPoint y: 169, endPoint x: 260, endPoint y: 172, distance: 3.2
click at [260, 172] on button "I Agree" at bounding box center [260, 171] width 22 height 10
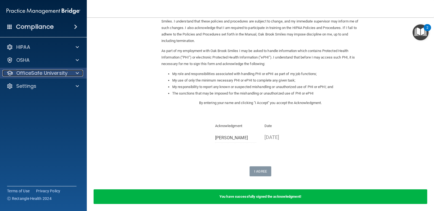
click at [62, 70] on p "OfficeSafe University" at bounding box center [41, 73] width 51 height 7
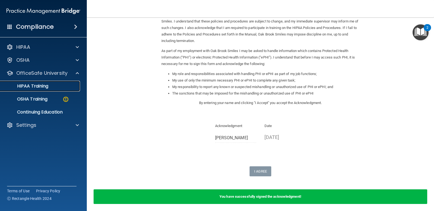
click at [54, 86] on div "HIPAA Training" at bounding box center [41, 85] width 74 height 5
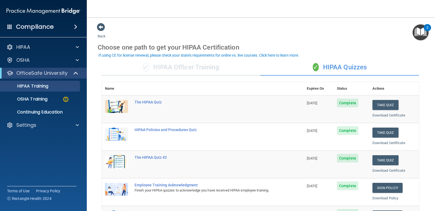
click at [173, 71] on div "✓ HIPAA Officer Training" at bounding box center [181, 67] width 159 height 16
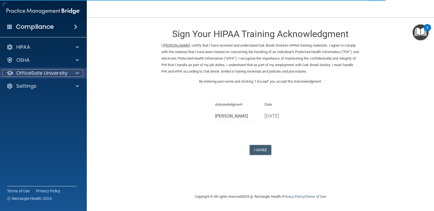
click at [54, 74] on p "OfficeSafe University" at bounding box center [41, 73] width 51 height 7
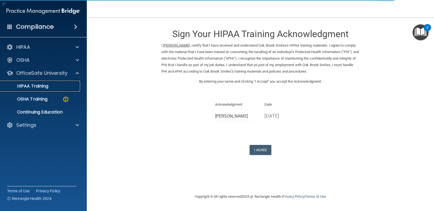
click at [50, 86] on div "HIPAA Training" at bounding box center [41, 85] width 74 height 5
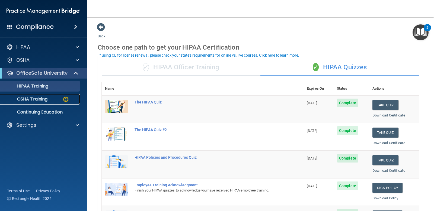
click at [36, 100] on p "OSHA Training" at bounding box center [26, 98] width 44 height 5
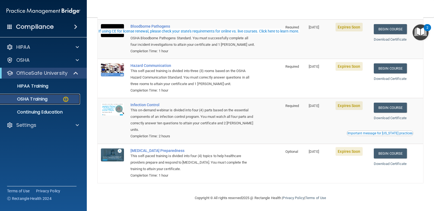
scroll to position [58, 0]
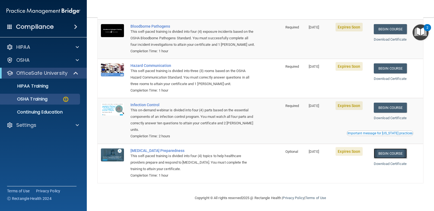
click at [391, 154] on link "Begin Course" at bounding box center [390, 154] width 33 height 10
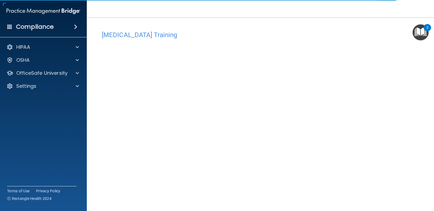
scroll to position [21, 0]
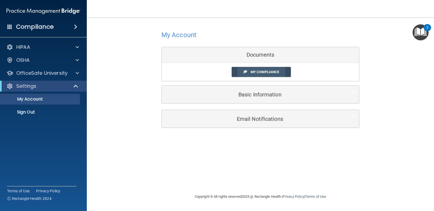
click at [243, 69] on link "My Compliance" at bounding box center [260, 72] width 59 height 10
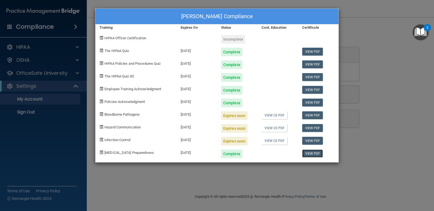
click at [309, 152] on link "View PDF" at bounding box center [312, 154] width 21 height 8
click at [358, 32] on div "Anel Cardenas's Compliance Training Expires On Status Cont. Education Certifica…" at bounding box center [217, 105] width 434 height 211
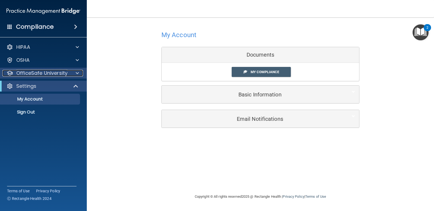
click at [30, 76] on p "OfficeSafe University" at bounding box center [41, 73] width 51 height 7
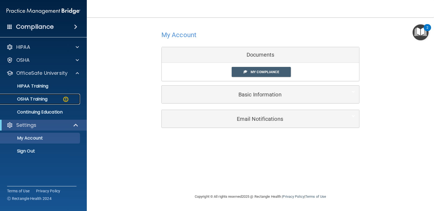
click at [56, 97] on div "OSHA Training" at bounding box center [41, 98] width 74 height 5
